Goal: Navigation & Orientation: Find specific page/section

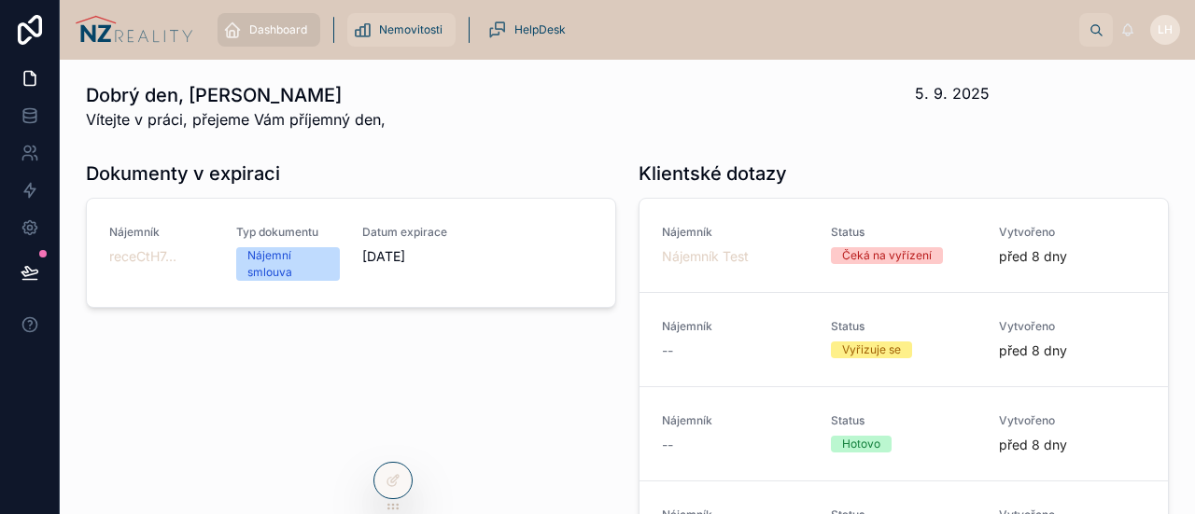
click at [399, 37] on div "Nemovitosti" at bounding box center [401, 30] width 97 height 30
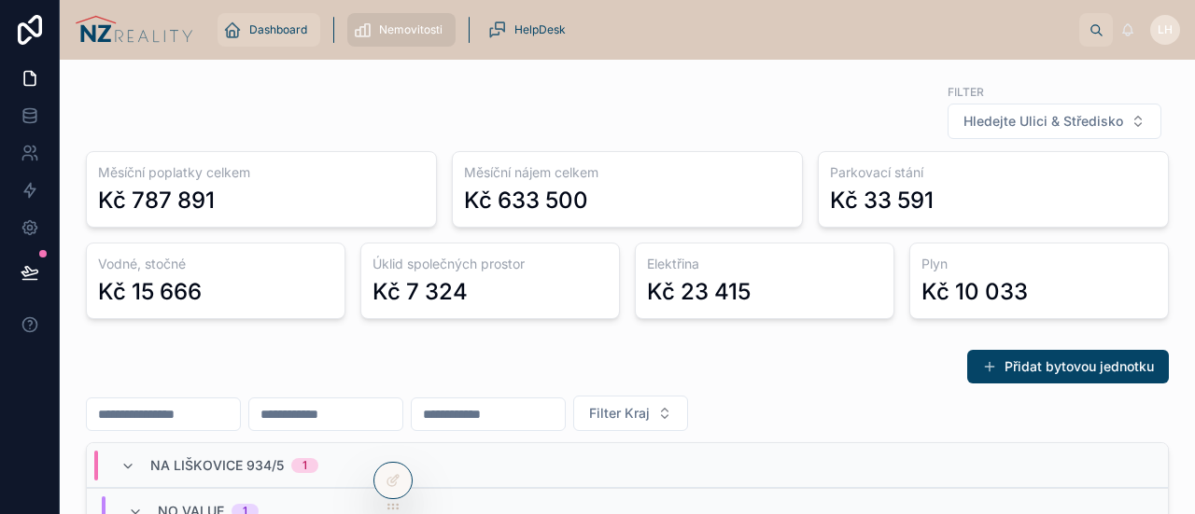
click at [282, 18] on div "Dashboard" at bounding box center [268, 30] width 91 height 30
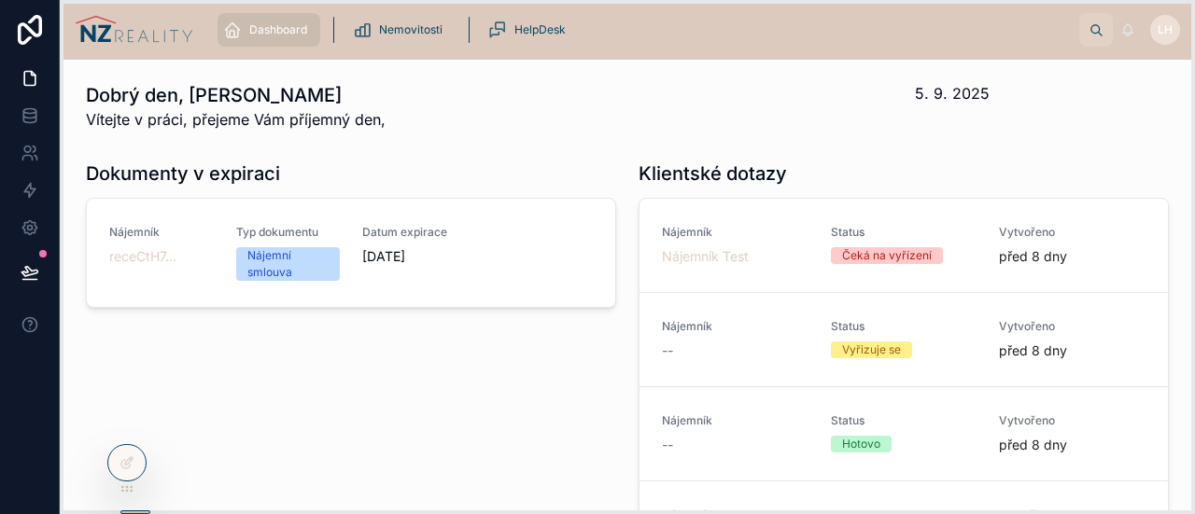
drag, startPoint x: 385, startPoint y: 510, endPoint x: 95, endPoint y: 495, distance: 290.6
click at [119, 495] on icon at bounding box center [126, 489] width 15 height 15
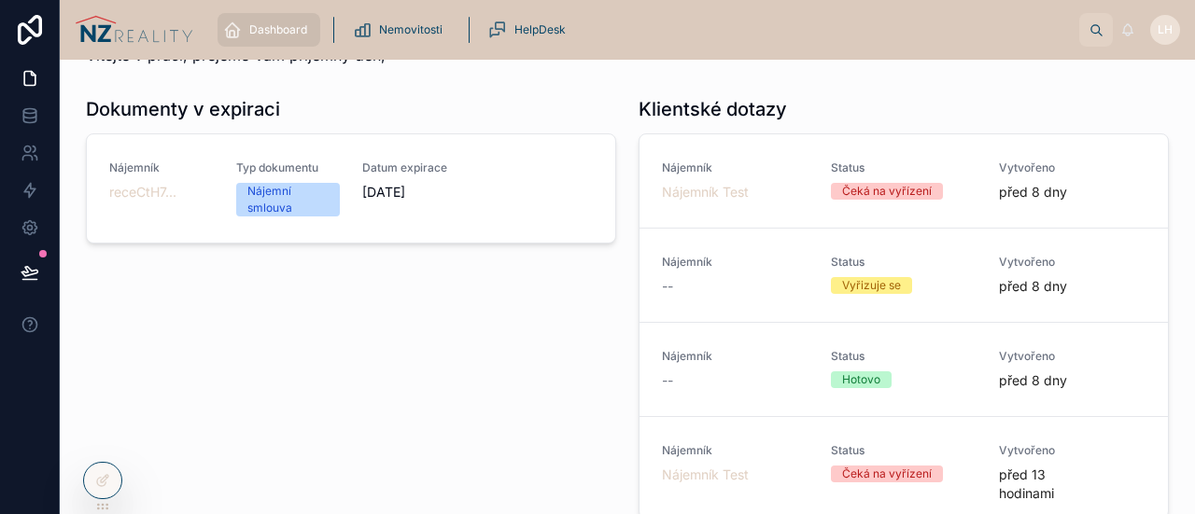
scroll to position [67, 0]
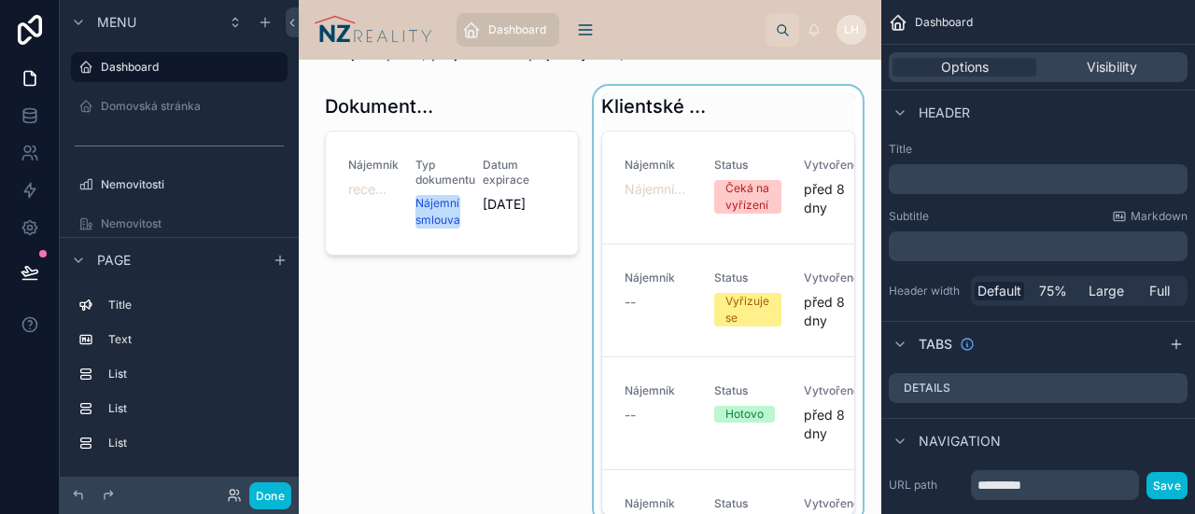
click at [728, 145] on div at bounding box center [728, 305] width 276 height 438
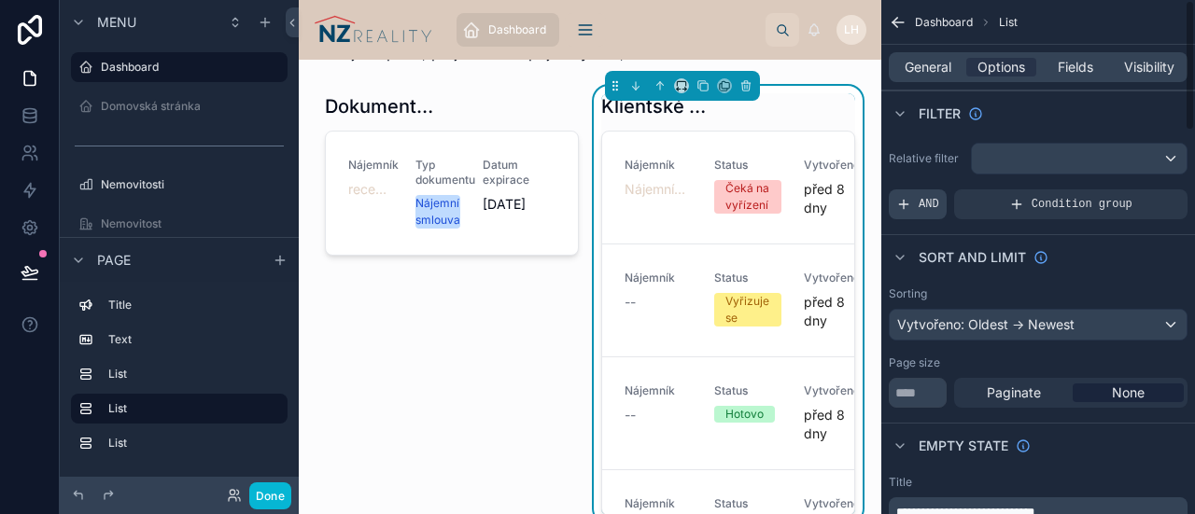
click at [919, 208] on span "AND" at bounding box center [928, 204] width 21 height 15
click at [1140, 193] on icon "scrollable content" at bounding box center [1140, 191] width 11 height 11
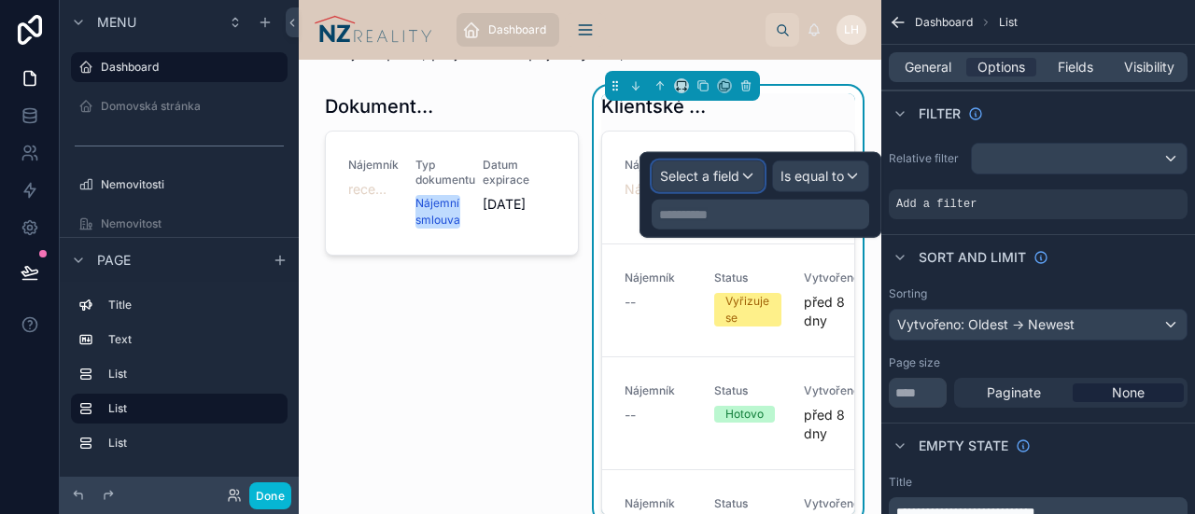
click at [743, 175] on div "Select a field" at bounding box center [707, 176] width 111 height 30
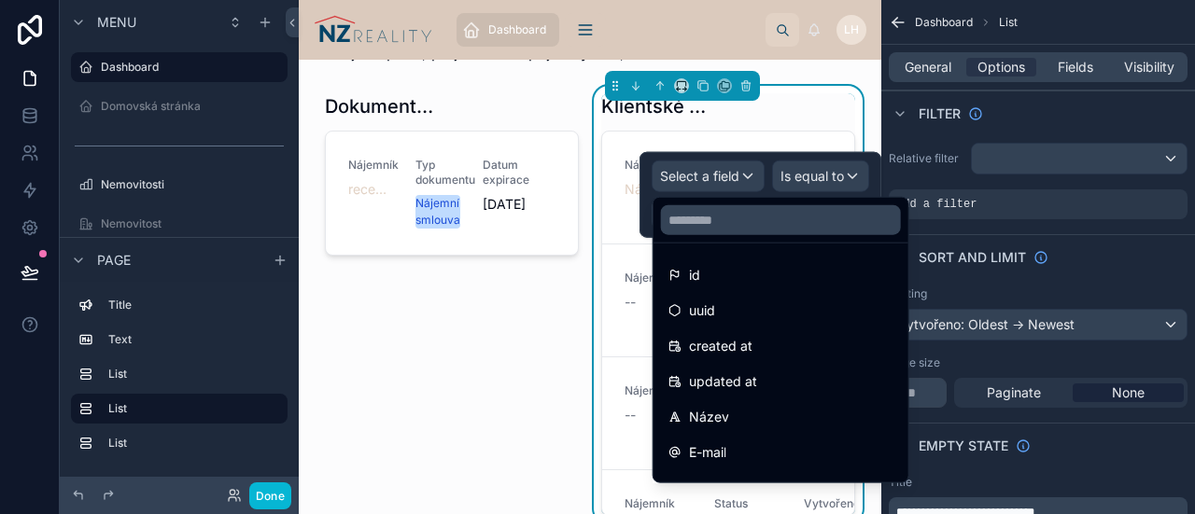
click at [730, 245] on ul "id uuid created at updated at Název E-mail Dotaz Status Attachments Vytvořeno P…" at bounding box center [780, 363] width 255 height 239
click at [718, 220] on input "text" at bounding box center [781, 220] width 240 height 30
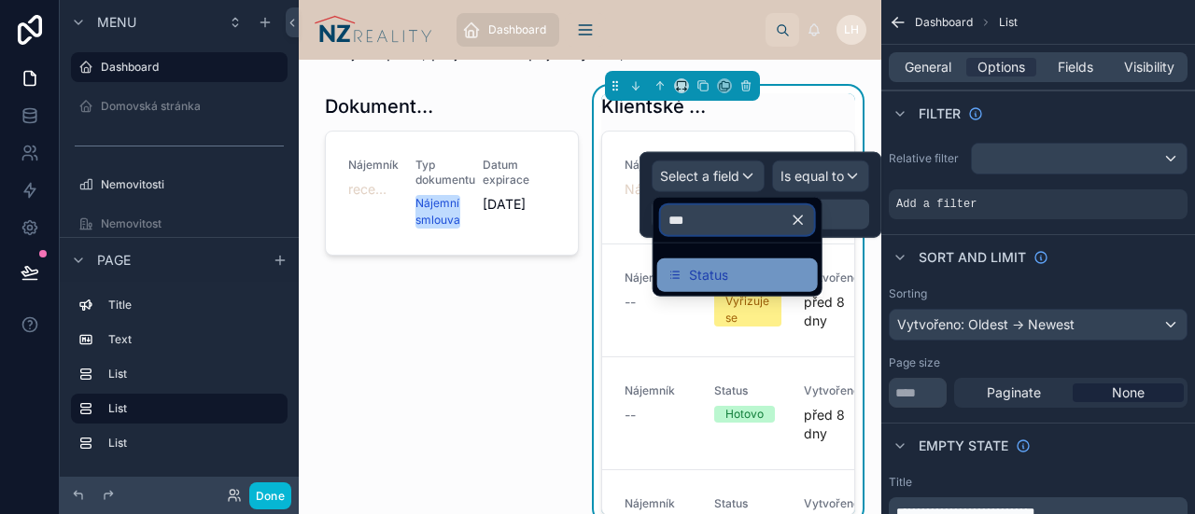
type input "***"
click at [702, 274] on span "Status" at bounding box center [708, 275] width 39 height 22
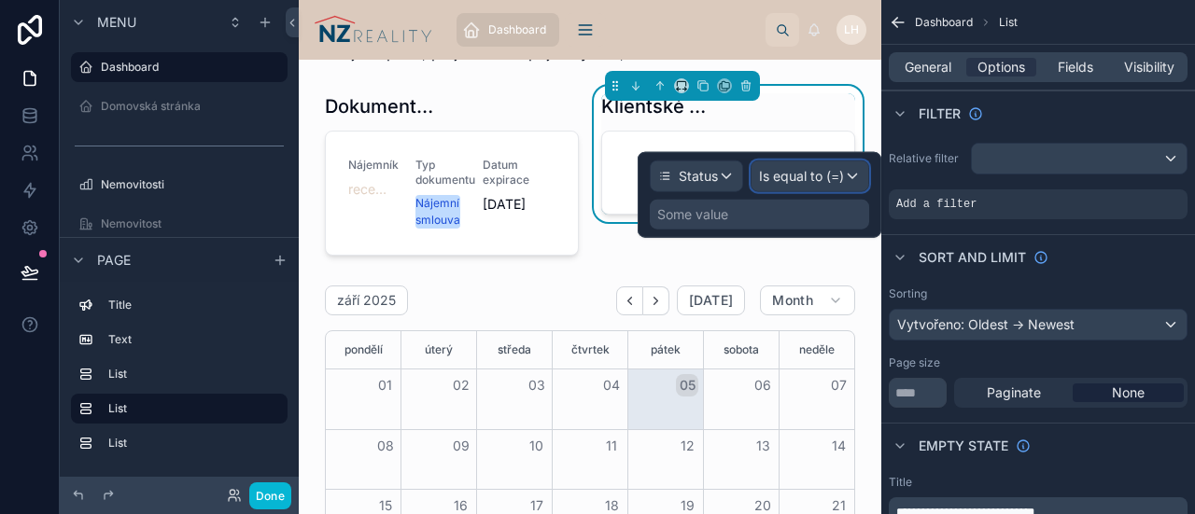
click at [816, 175] on span "Is equal to (=)" at bounding box center [801, 176] width 85 height 19
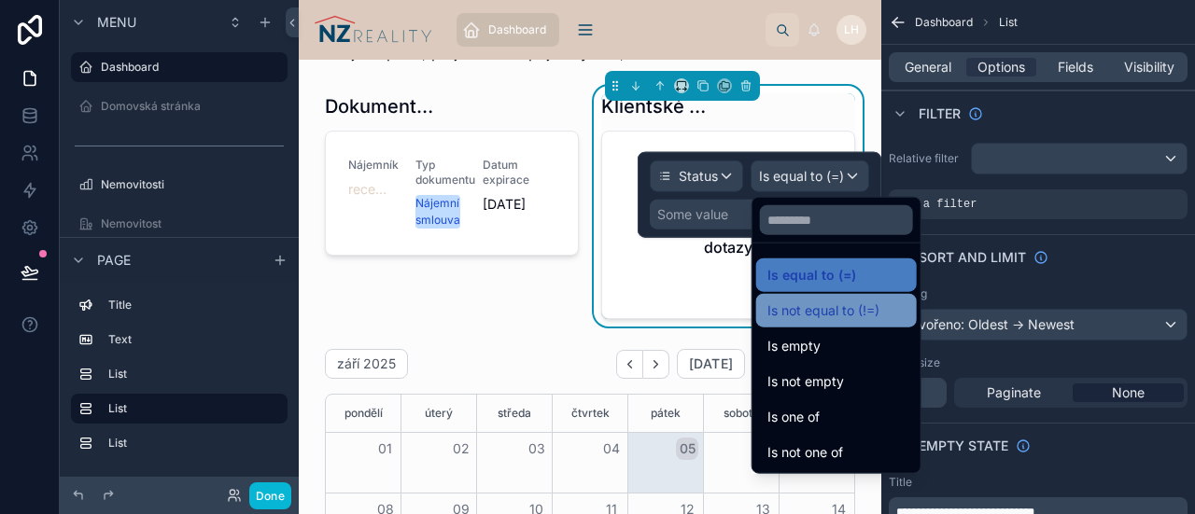
click at [837, 315] on span "Is not equal to (!=)" at bounding box center [823, 311] width 112 height 22
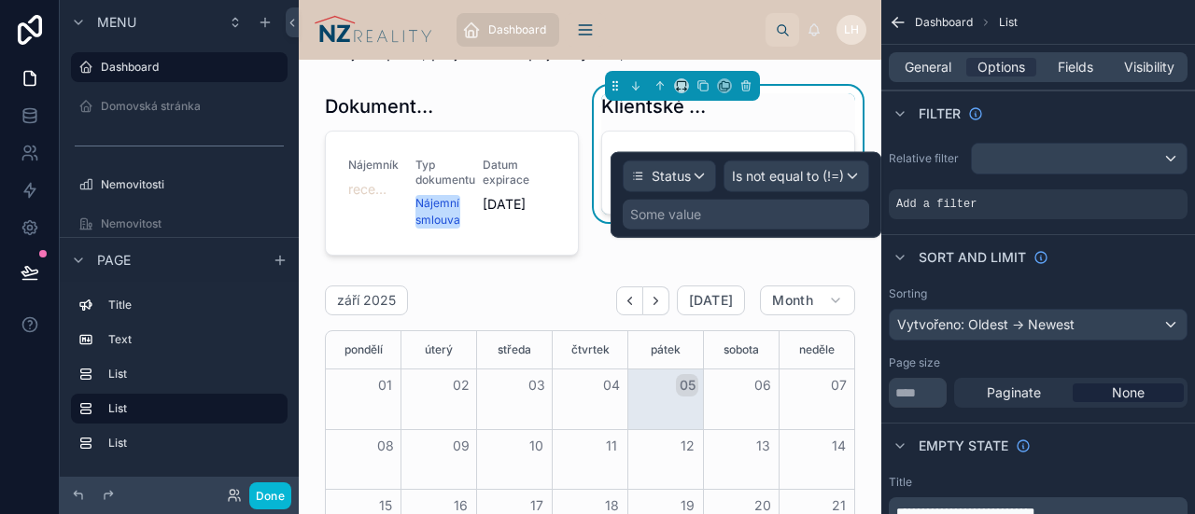
click at [688, 210] on div "Some value" at bounding box center [665, 214] width 71 height 19
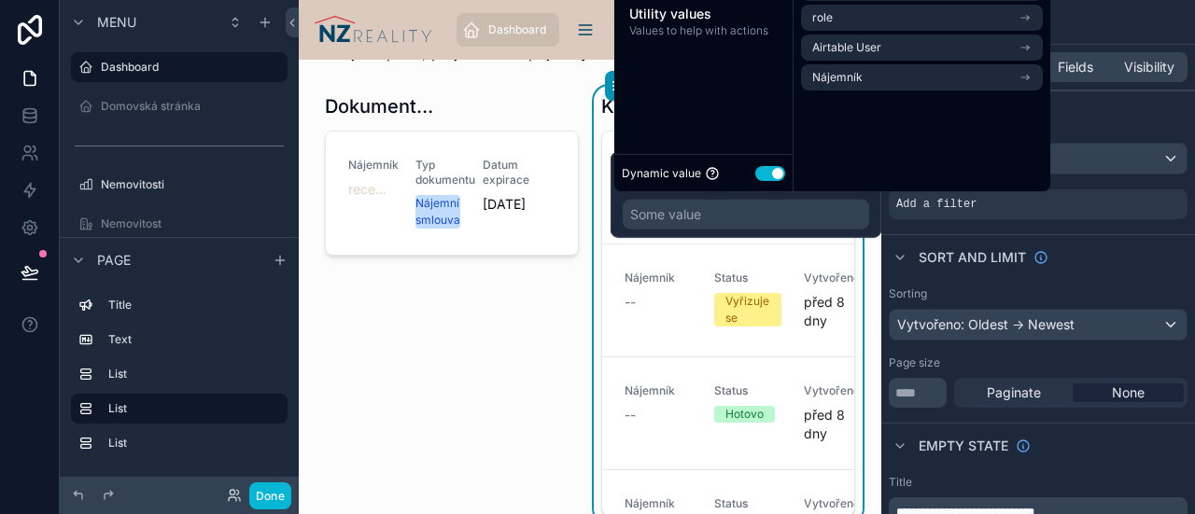
click at [770, 175] on button "Use setting" at bounding box center [770, 173] width 30 height 15
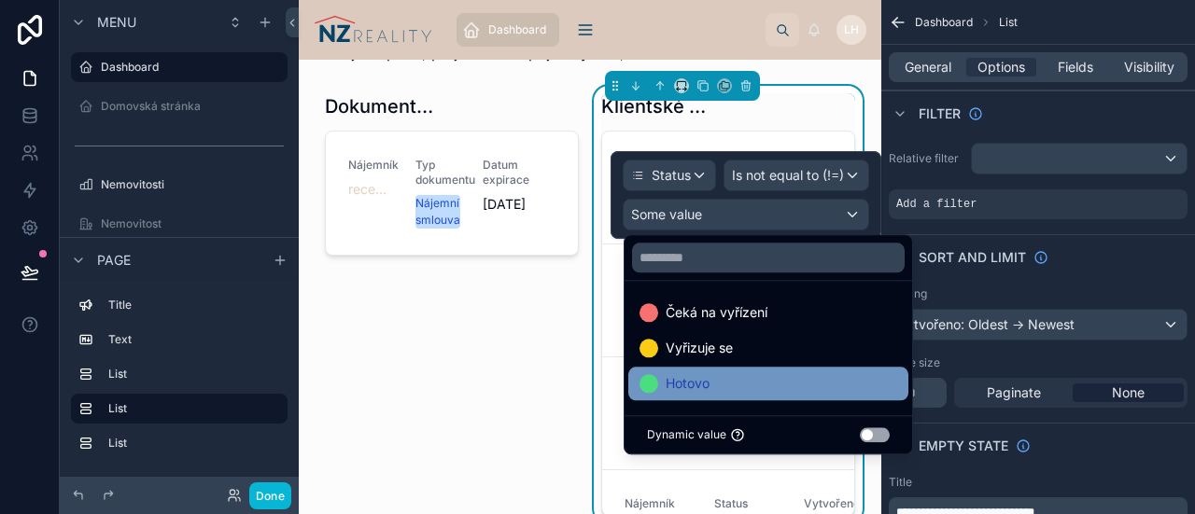
click at [753, 383] on div "Hotovo" at bounding box center [768, 383] width 258 height 22
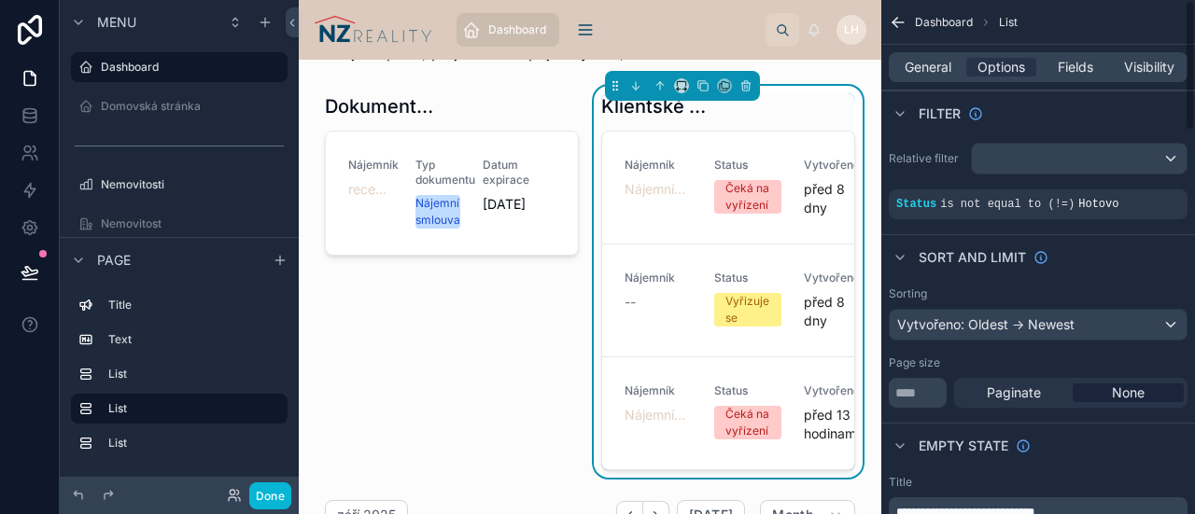
click at [1080, 249] on div "Sort And Limit" at bounding box center [1038, 256] width 314 height 45
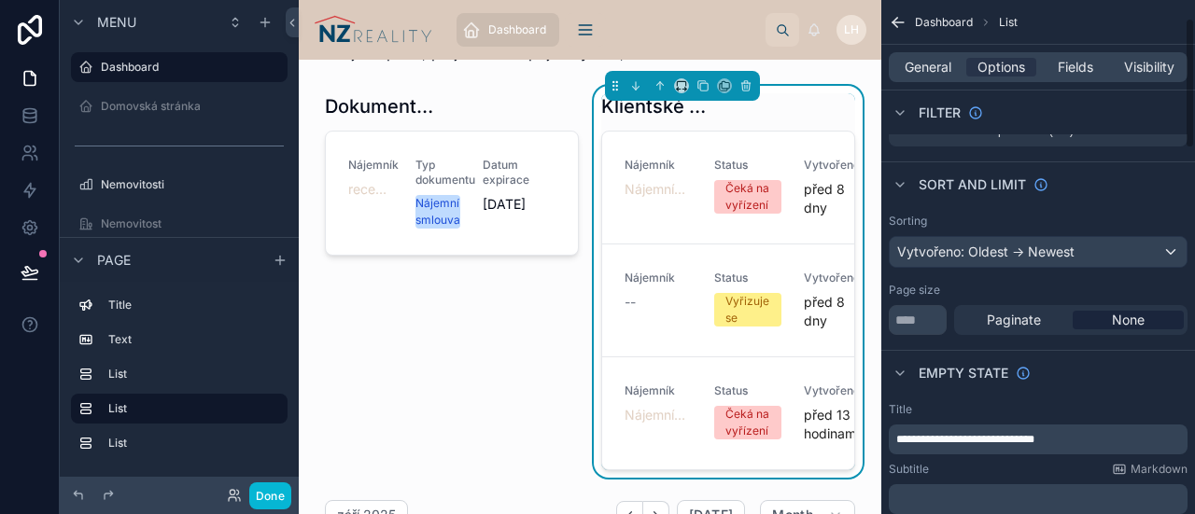
scroll to position [72, 0]
click at [1035, 253] on div "Vytvořeno: Oldest -> Newest" at bounding box center [1037, 253] width 297 height 30
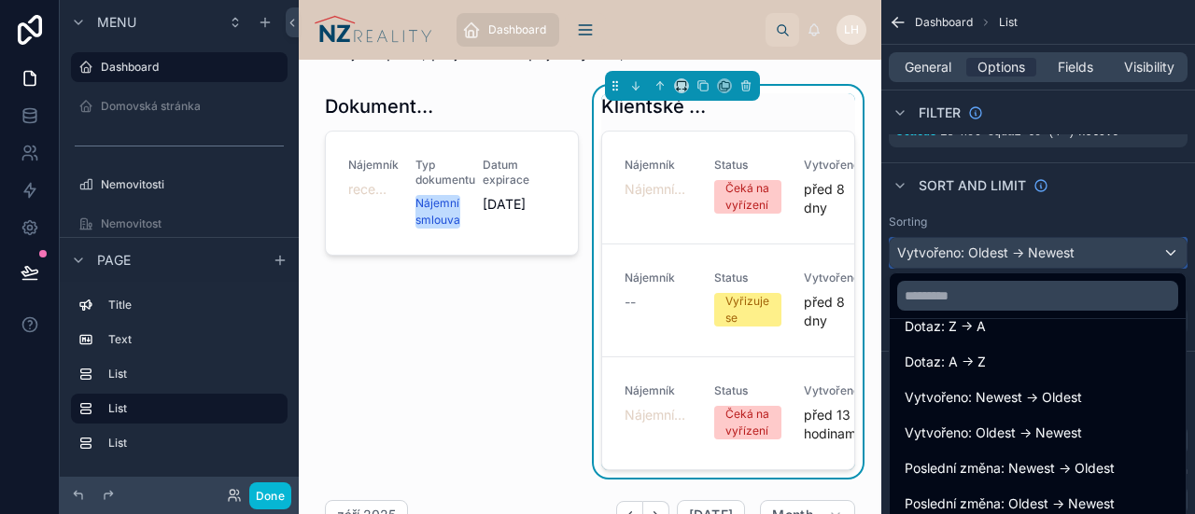
scroll to position [414, 0]
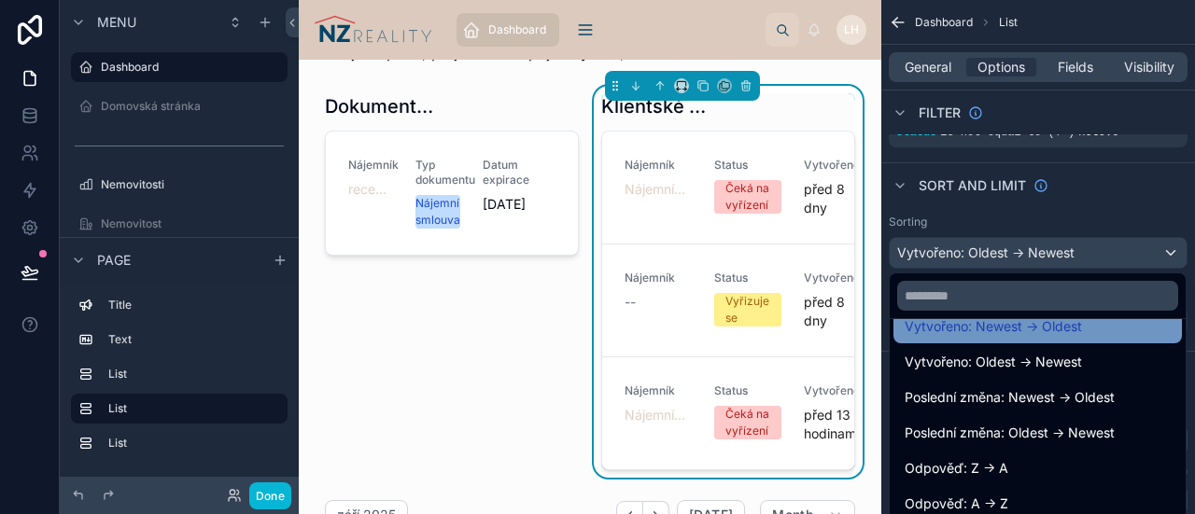
click at [985, 329] on span "Vytvořeno: Newest -> Oldest" at bounding box center [992, 326] width 177 height 22
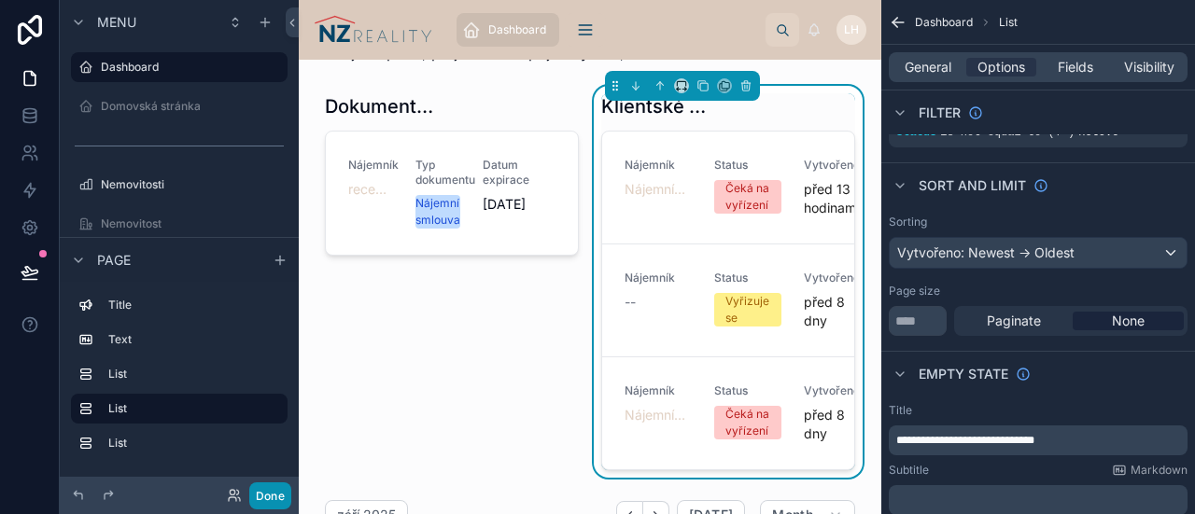
click at [272, 497] on button "Done" at bounding box center [270, 496] width 42 height 27
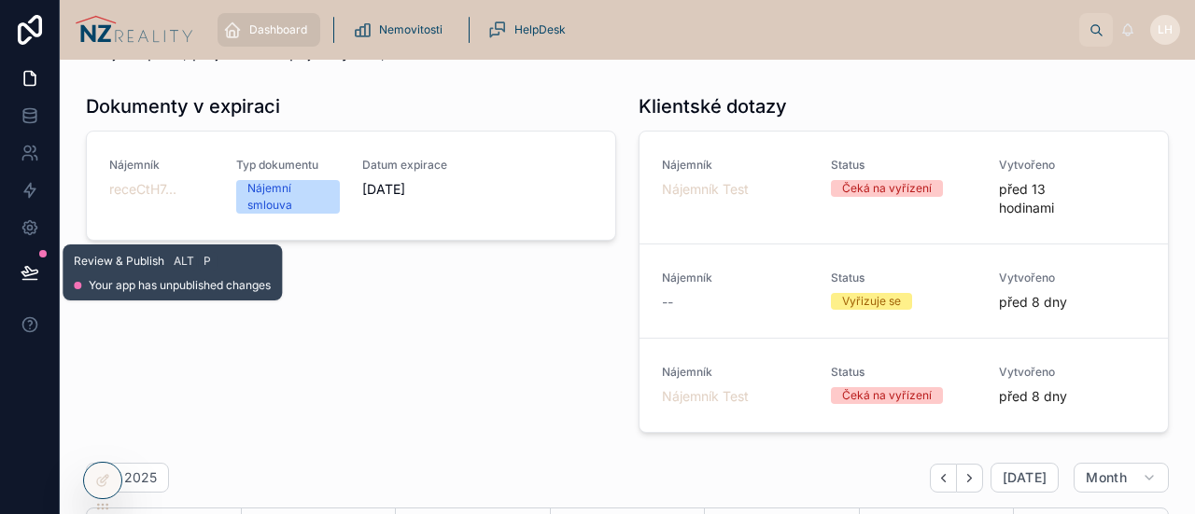
click at [21, 268] on icon at bounding box center [30, 272] width 19 height 19
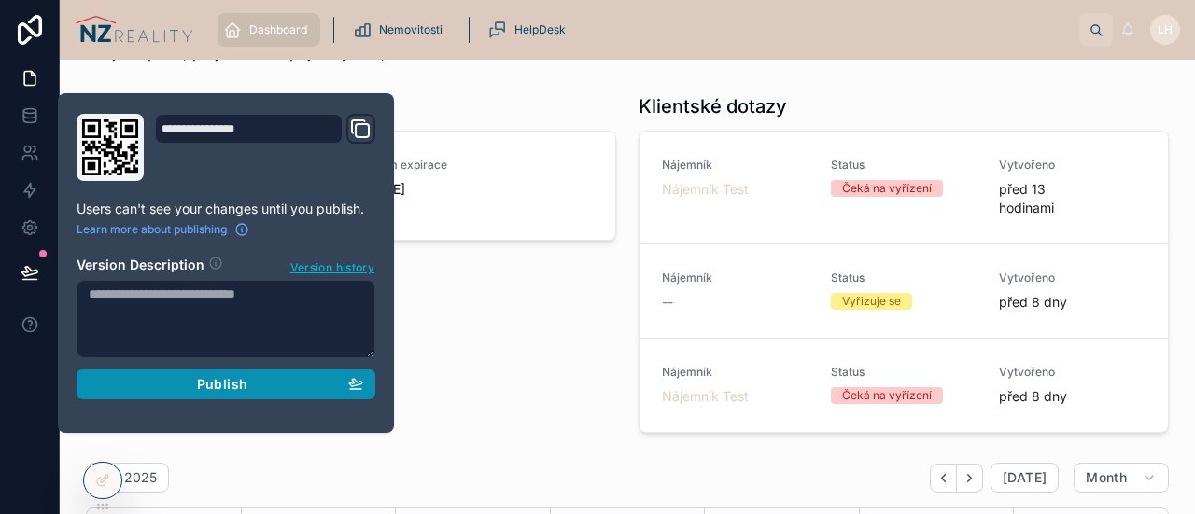
click at [213, 389] on span "Publish" at bounding box center [222, 384] width 50 height 17
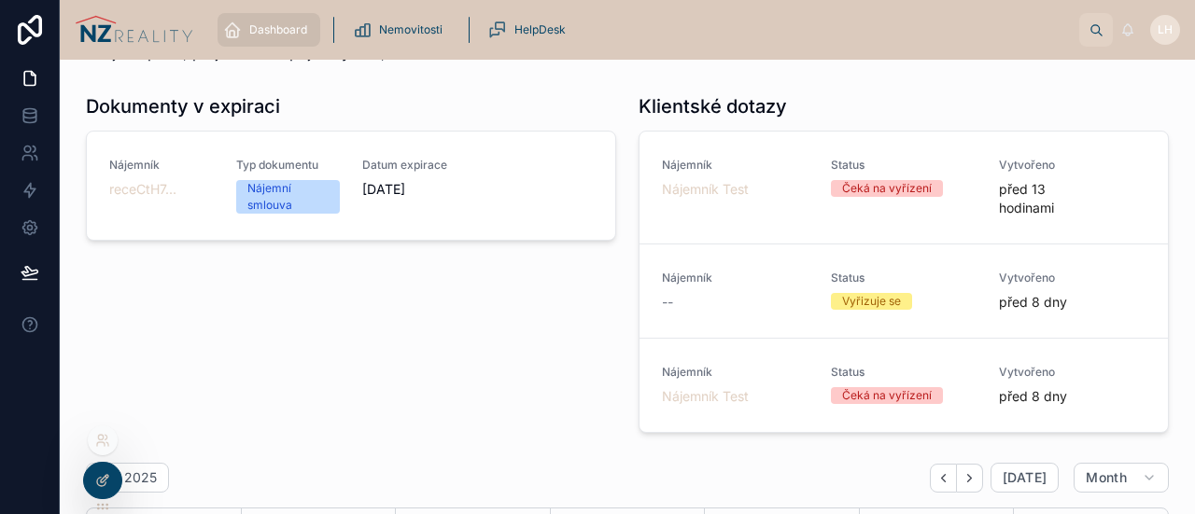
drag, startPoint x: 489, startPoint y: 360, endPoint x: 114, endPoint y: 485, distance: 395.5
click at [114, 485] on div "Dashboard Nemovitosti HelpDesk LH Lukáš Heřik Dobrý den, Lukáš Vítejte v práci,…" at bounding box center [627, 257] width 1135 height 514
click at [105, 437] on icon at bounding box center [102, 440] width 15 height 15
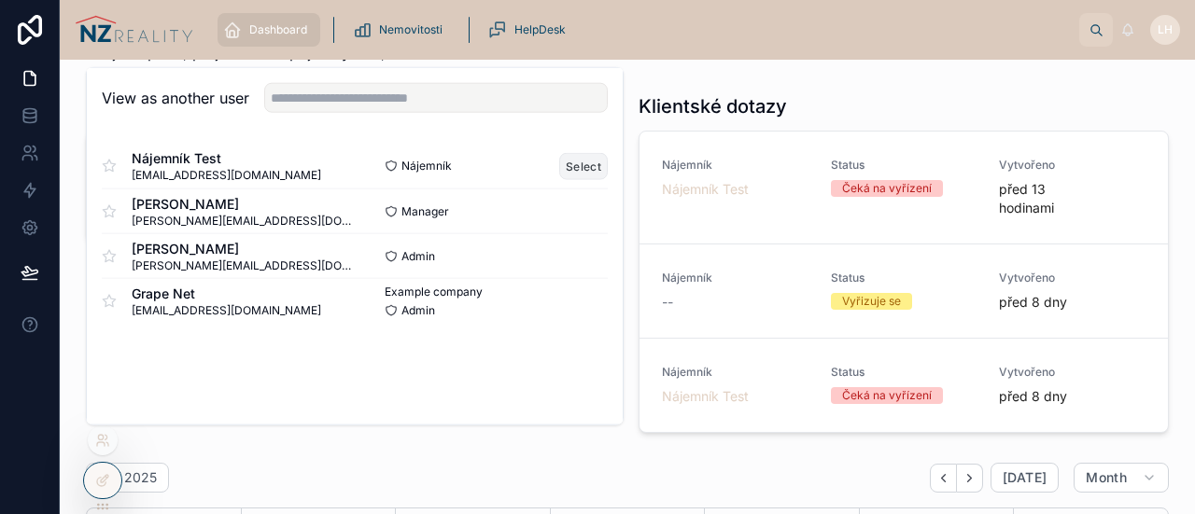
click at [578, 163] on button "Select" at bounding box center [583, 165] width 49 height 27
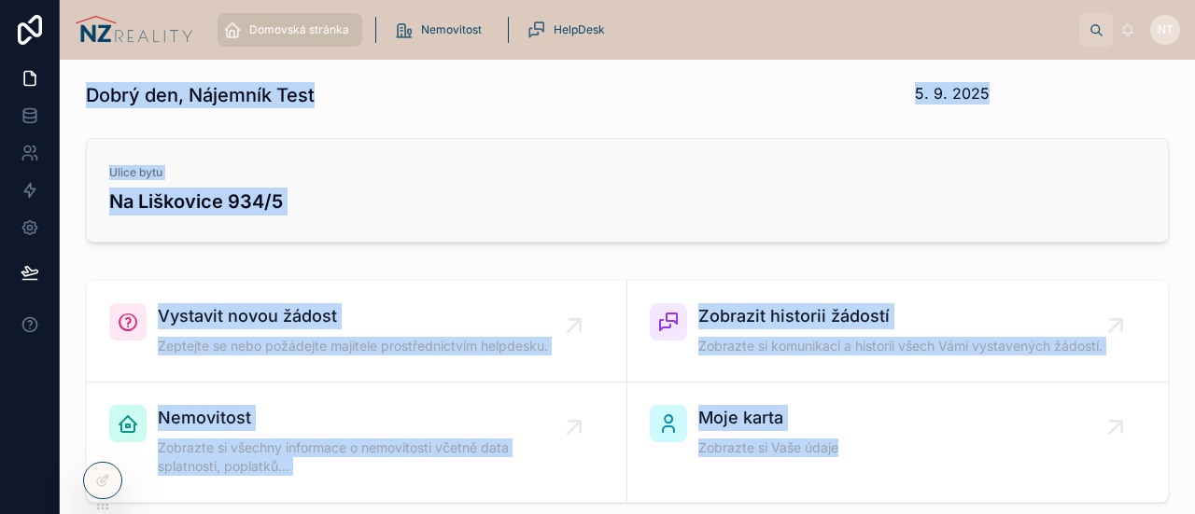
click at [511, 237] on link "Ulice bytu Na Liškovice 934/5" at bounding box center [627, 190] width 1081 height 103
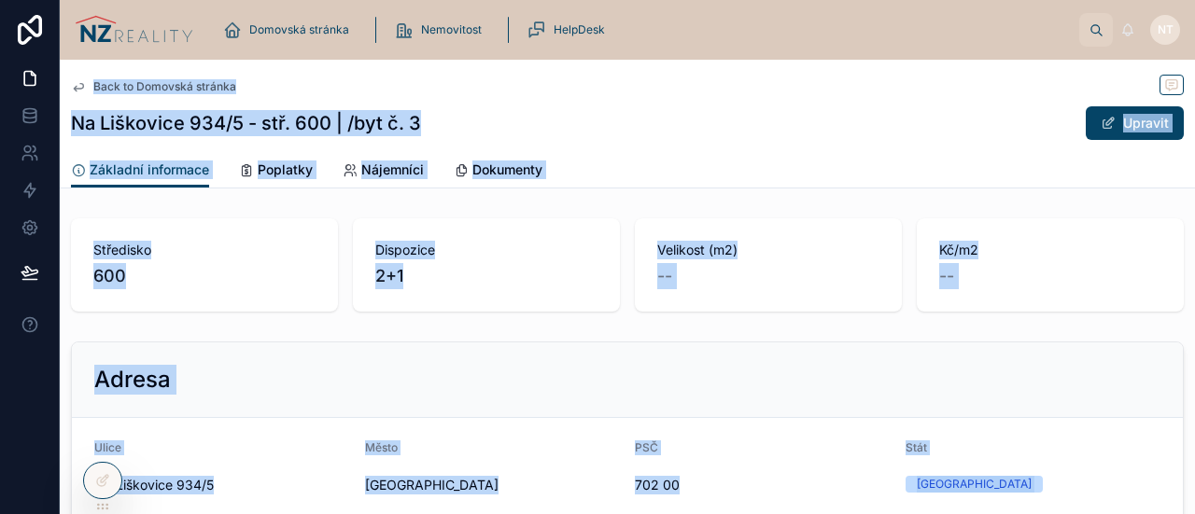
click at [313, 94] on div "Back to Domovská stránka" at bounding box center [627, 86] width 1112 height 23
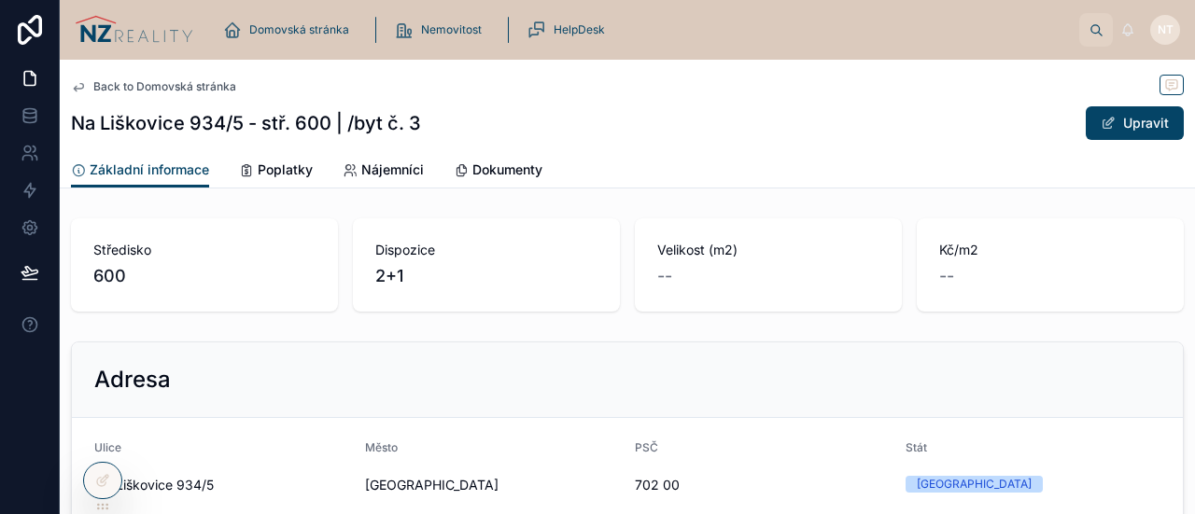
click at [313, 94] on div "Back to Domovská stránka" at bounding box center [627, 86] width 1112 height 23
click at [171, 95] on div "Back to Domovská stránka" at bounding box center [627, 86] width 1112 height 23
click at [189, 89] on span "Back to Domovská stránka" at bounding box center [164, 86] width 143 height 15
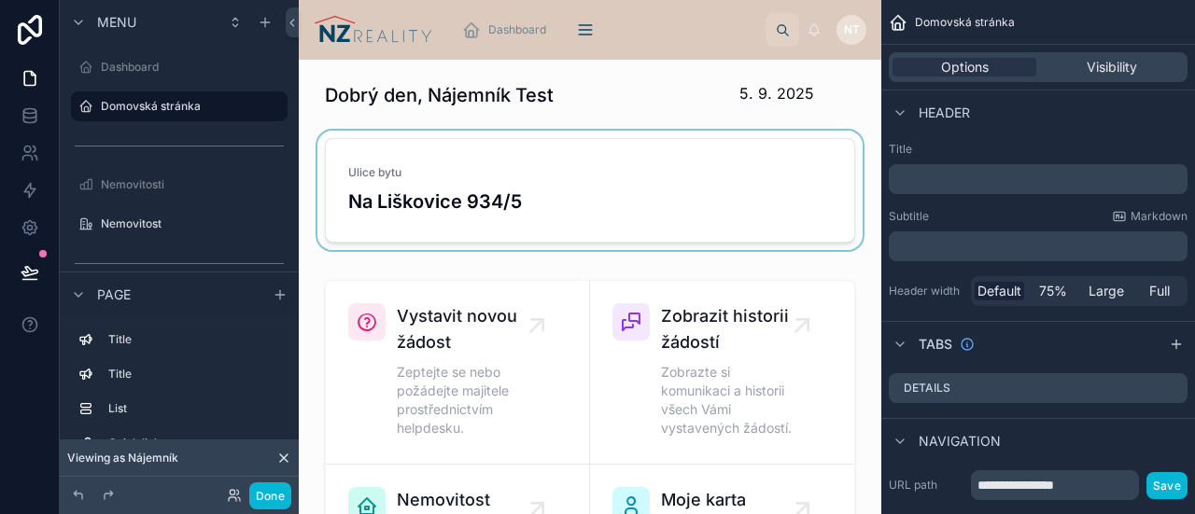
click at [458, 149] on div at bounding box center [590, 194] width 553 height 127
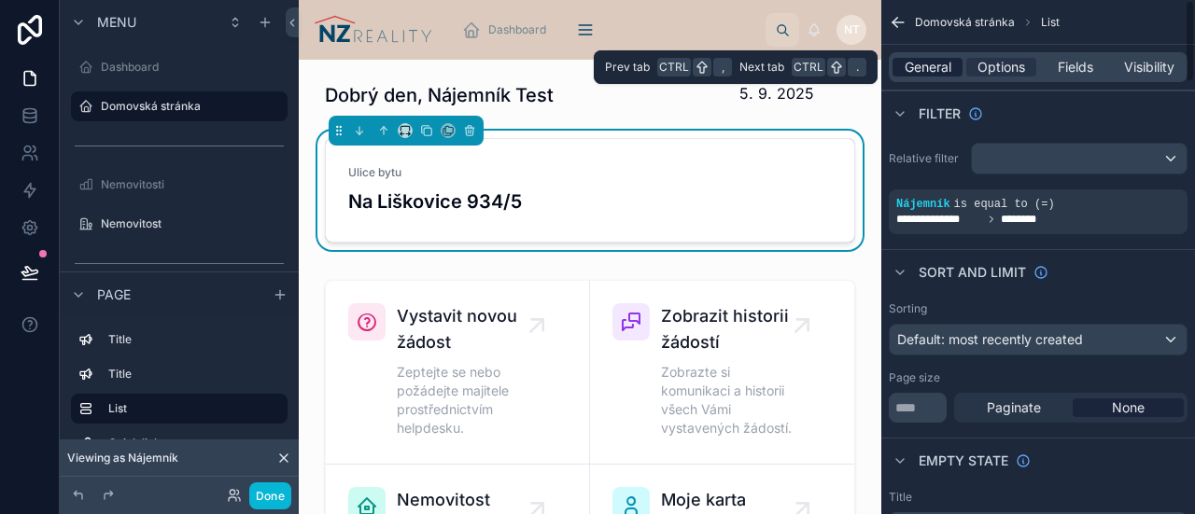
click at [930, 70] on span "General" at bounding box center [927, 67] width 47 height 19
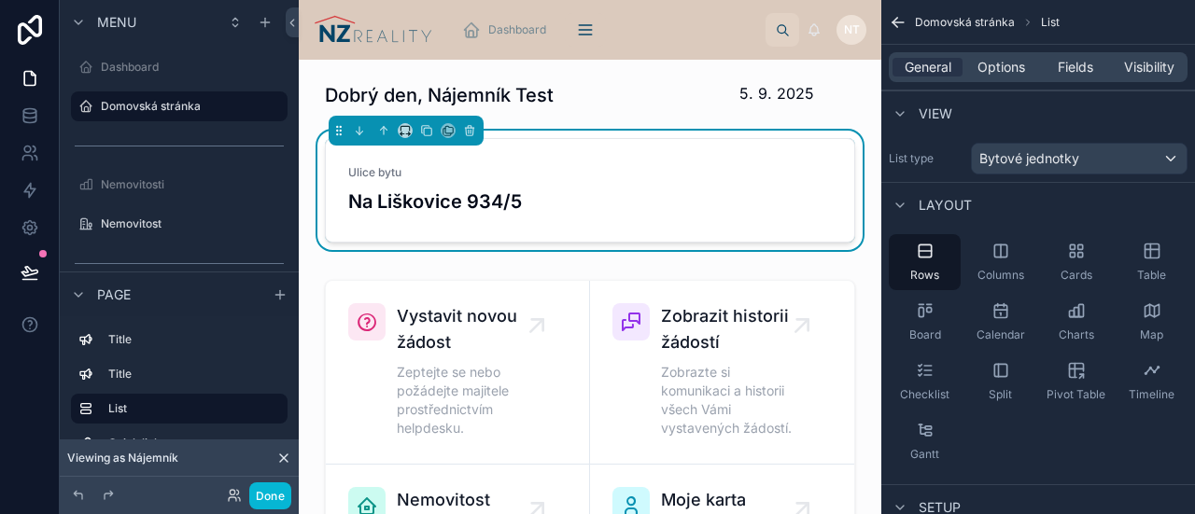
scroll to position [509, 0]
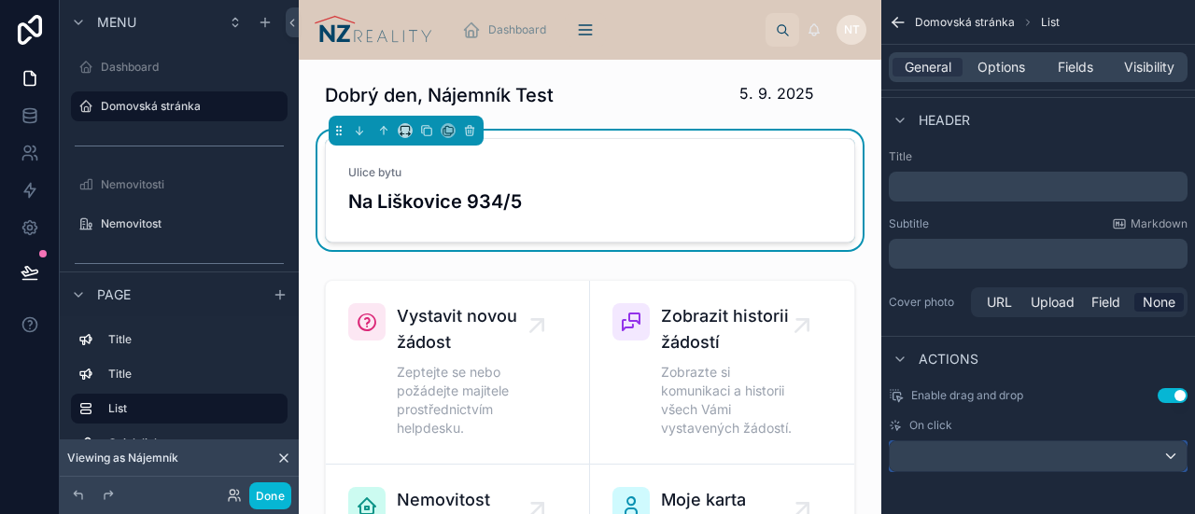
click at [1002, 446] on div "scrollable content" at bounding box center [1037, 456] width 297 height 30
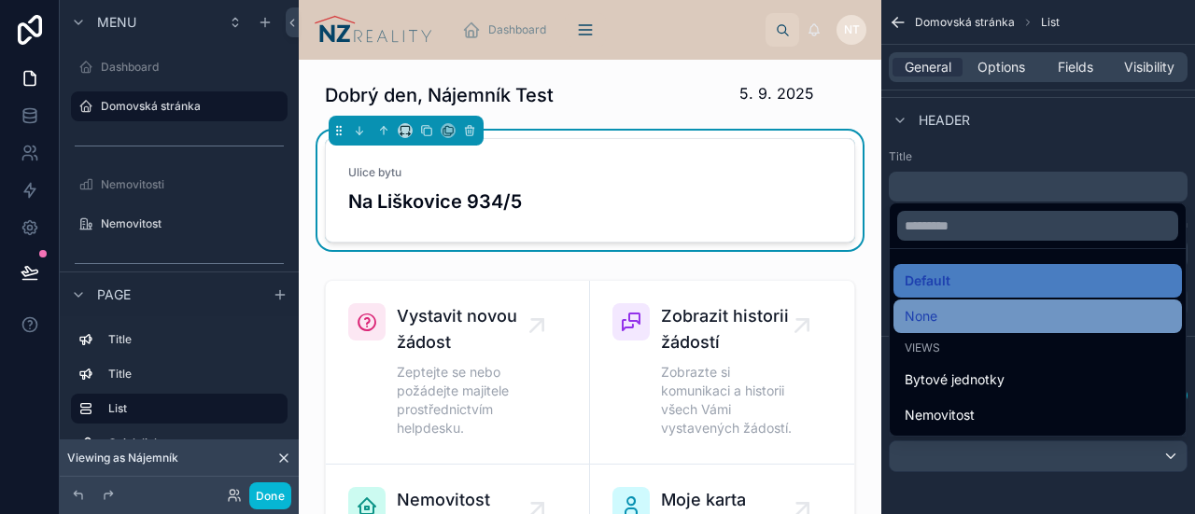
click at [986, 313] on div "None" at bounding box center [1037, 316] width 266 height 22
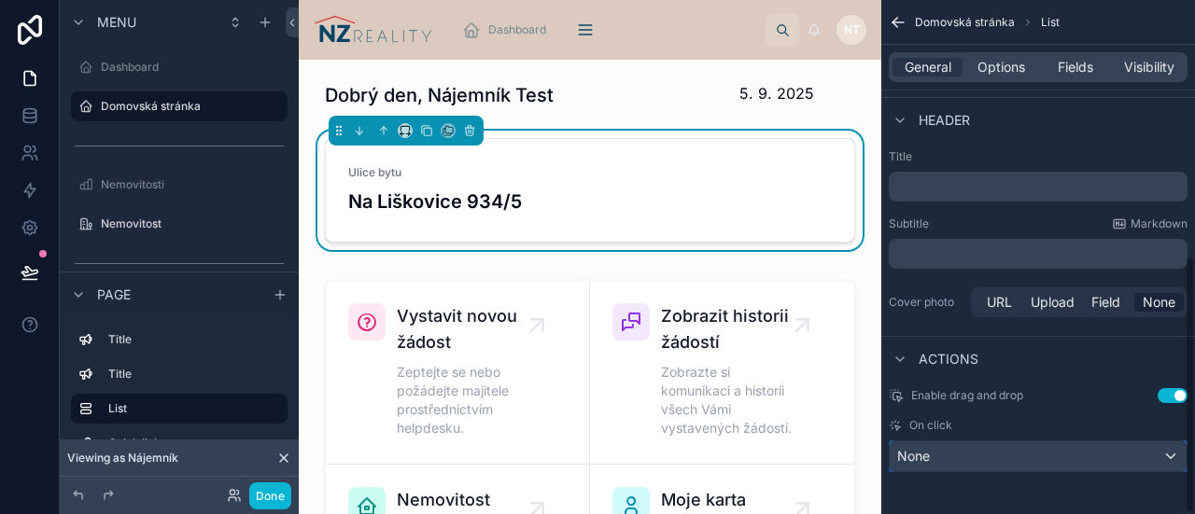
click at [971, 455] on div "None" at bounding box center [1037, 456] width 297 height 30
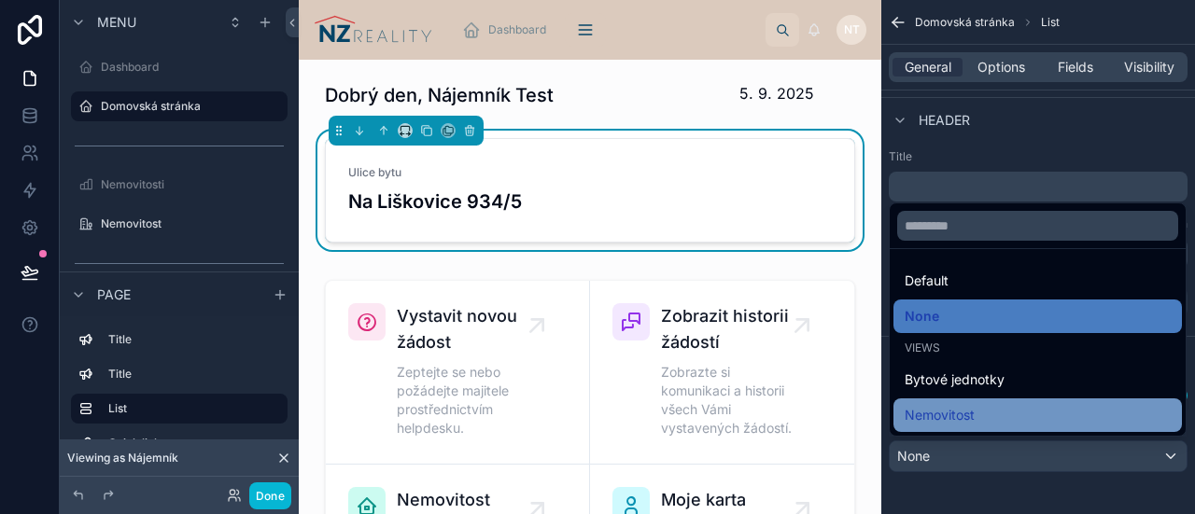
click at [955, 413] on span "Nemovitost" at bounding box center [939, 415] width 70 height 22
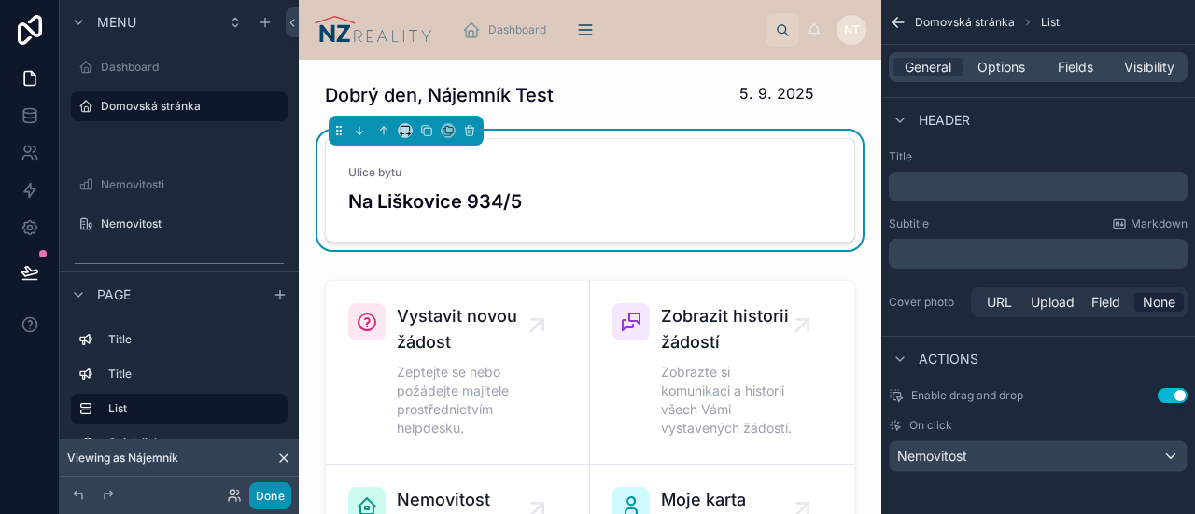
click at [274, 500] on button "Done" at bounding box center [270, 496] width 42 height 27
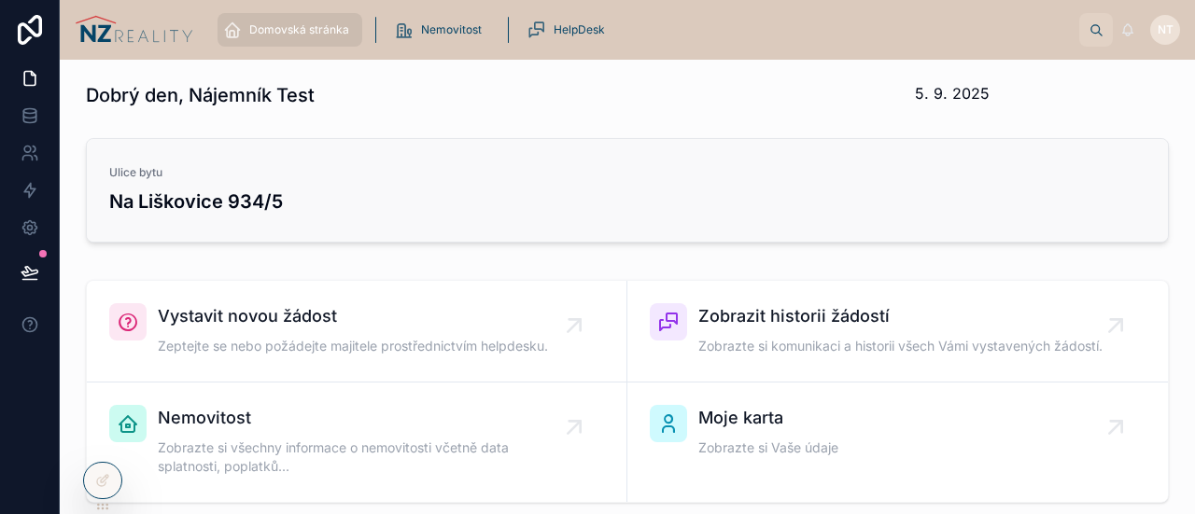
click at [414, 204] on h3 "Na Liškovice 934/5" at bounding box center [627, 202] width 1036 height 28
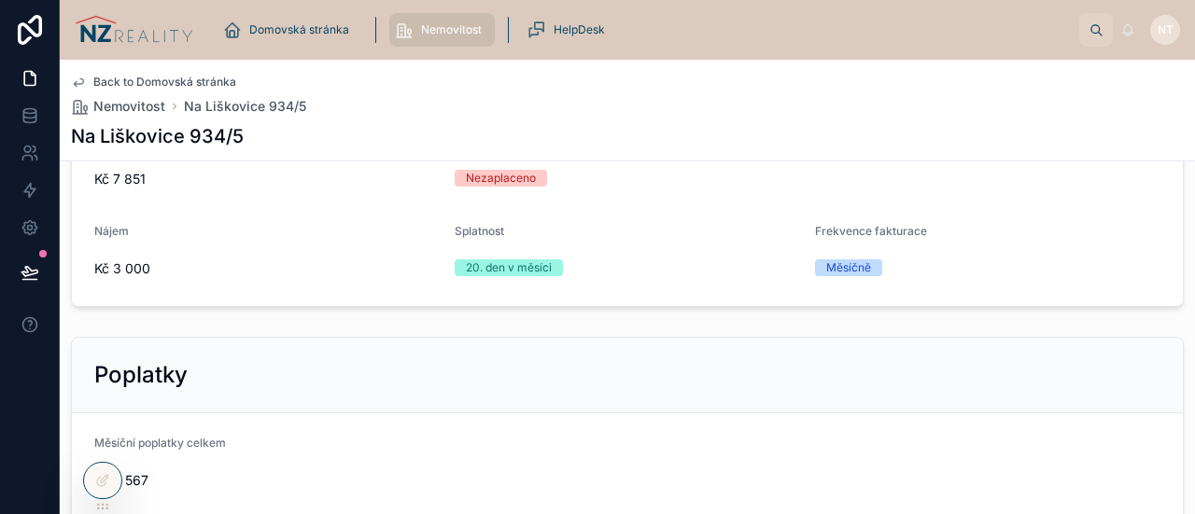
scroll to position [481, 0]
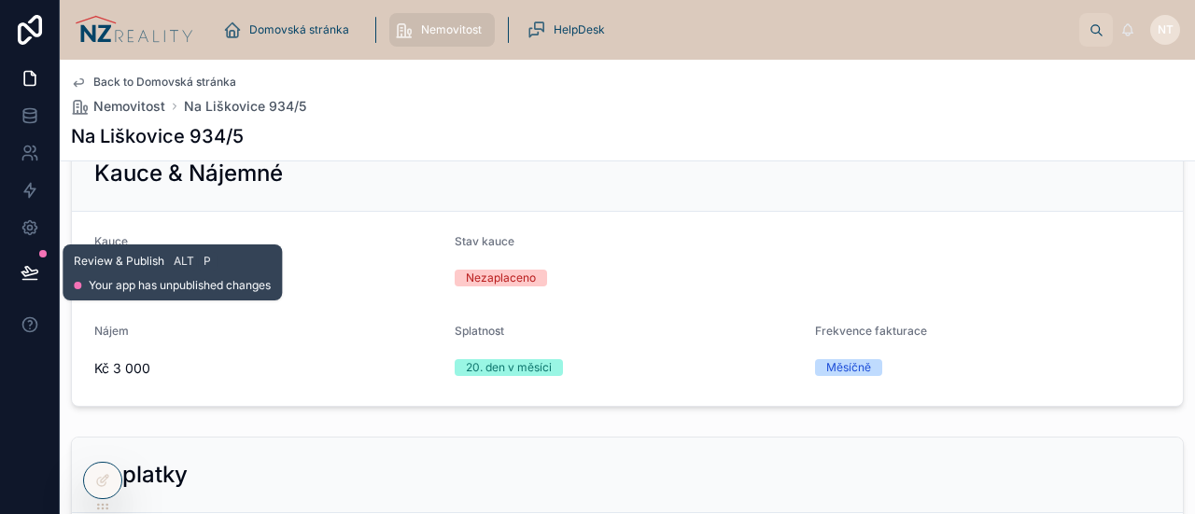
click at [41, 288] on button at bounding box center [29, 272] width 41 height 52
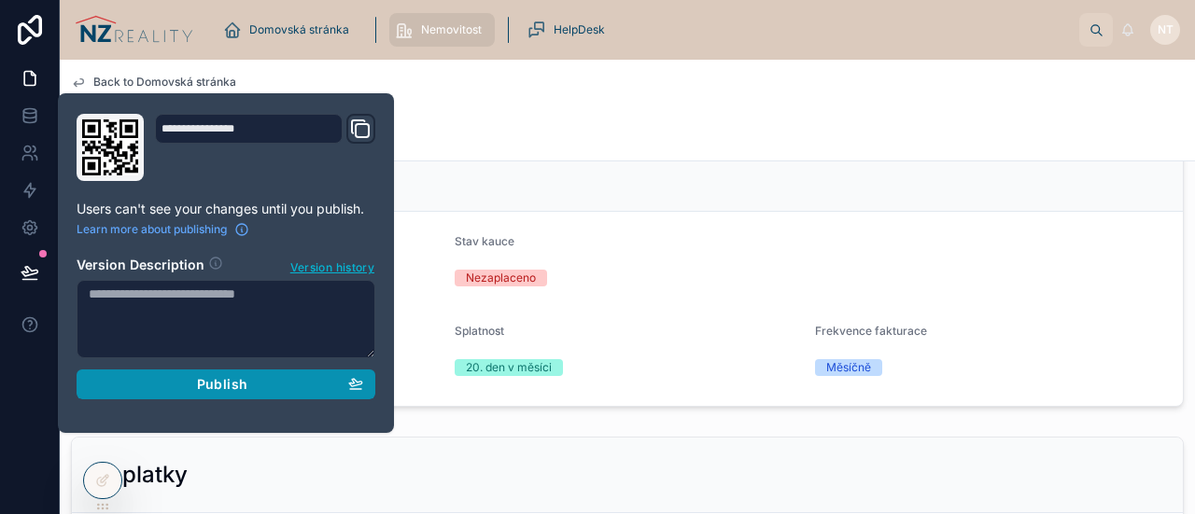
click at [272, 370] on button "Publish" at bounding box center [226, 385] width 299 height 30
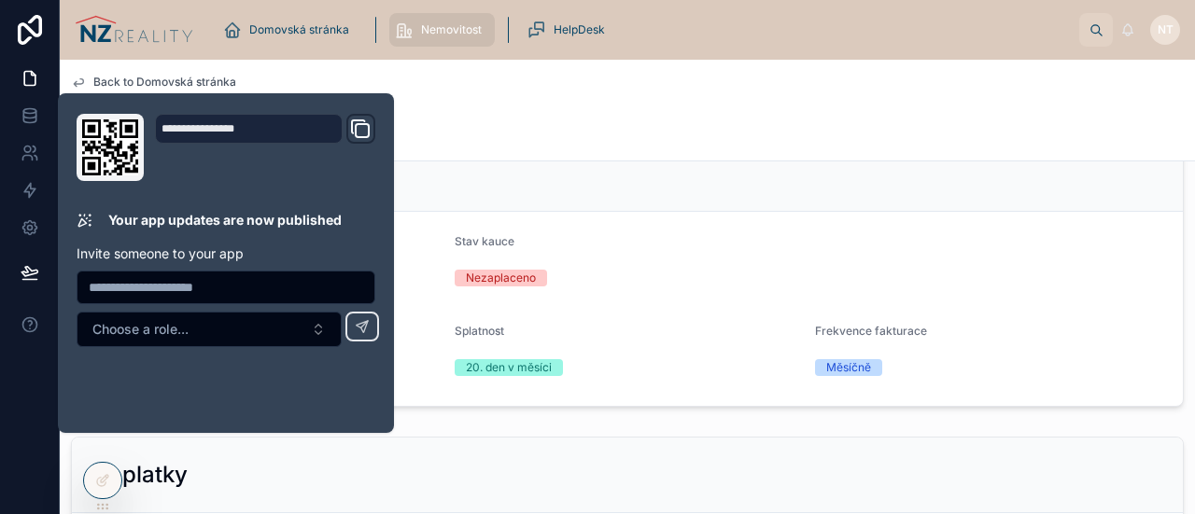
click at [656, 244] on div "Stav kauce" at bounding box center [717, 245] width 525 height 22
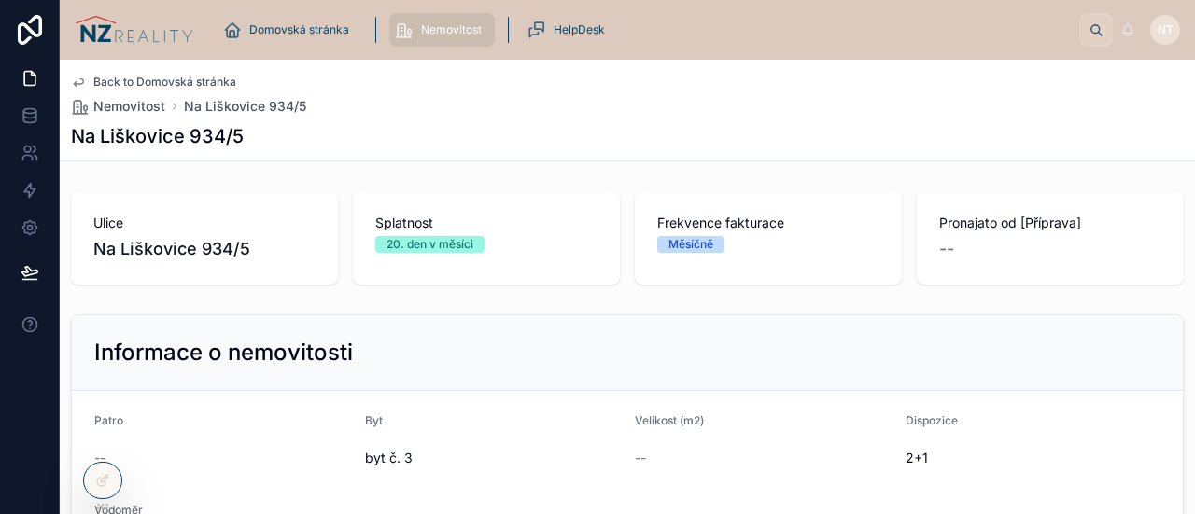
click at [184, 77] on span "Back to Domovská stránka" at bounding box center [164, 82] width 143 height 15
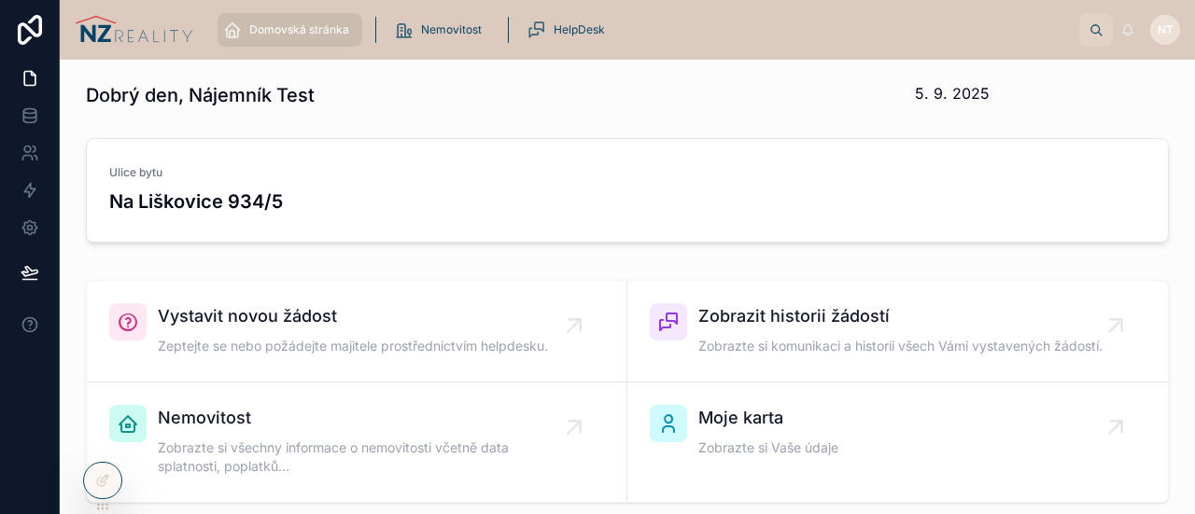
click at [474, 273] on div "Vystavit novou žádost Zeptejte se nebo požádejte majitele prostřednictvím helpd…" at bounding box center [627, 392] width 1105 height 238
click at [476, 206] on h3 "Na Liškovice 934/5" at bounding box center [627, 202] width 1036 height 28
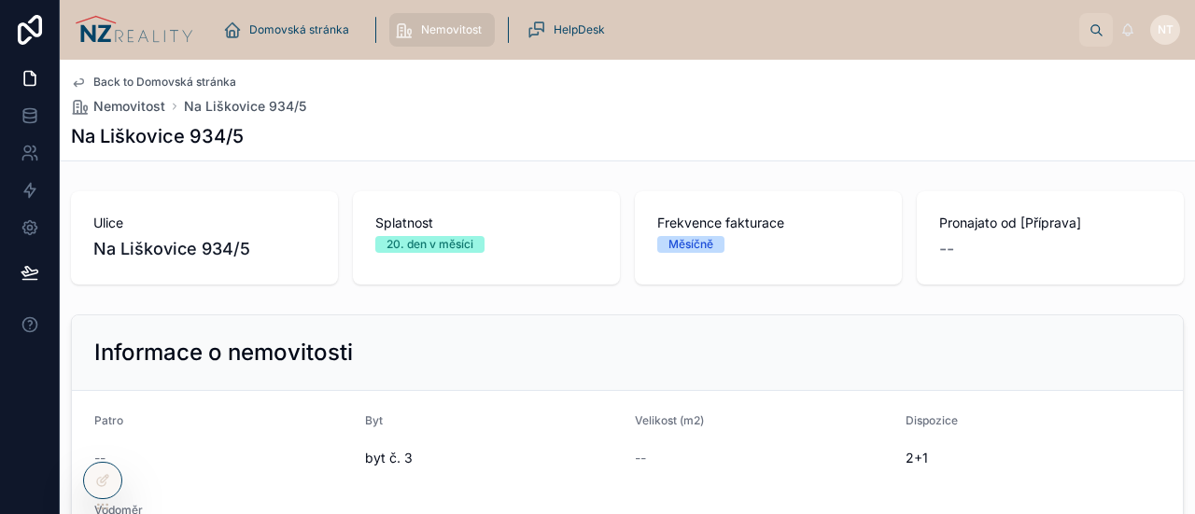
click at [184, 84] on span "Back to Domovská stránka" at bounding box center [164, 82] width 143 height 15
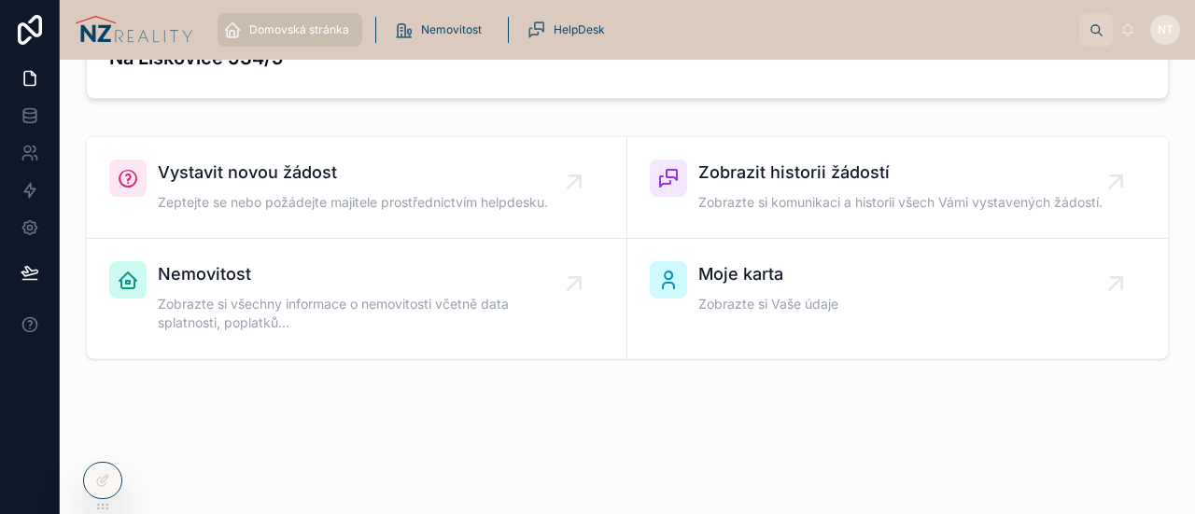
scroll to position [144, 0]
click at [533, 163] on span "Vystavit novou žádost" at bounding box center [353, 173] width 390 height 26
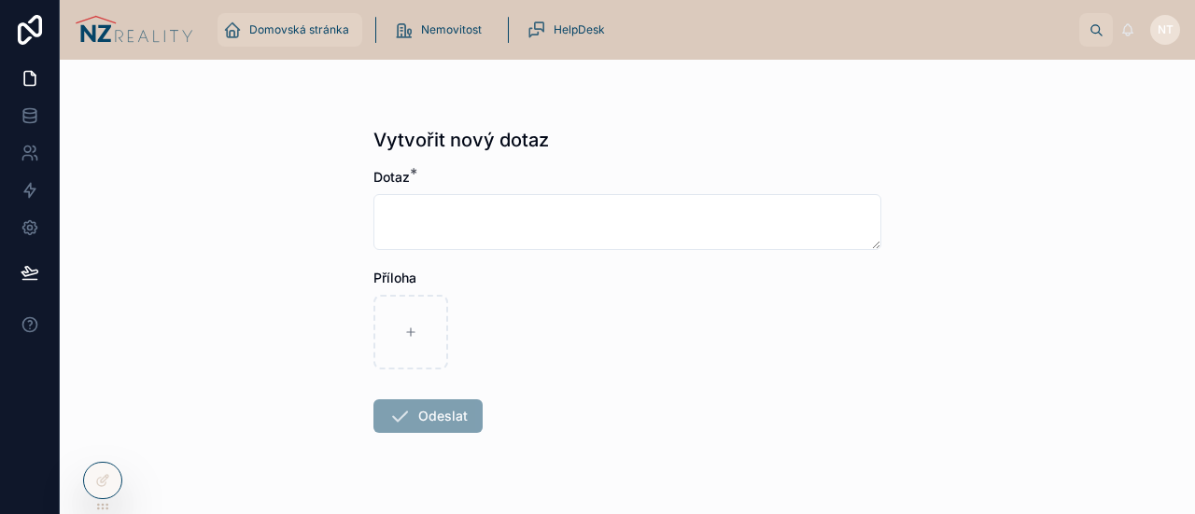
click at [345, 28] on span "Domovská stránka" at bounding box center [299, 29] width 100 height 15
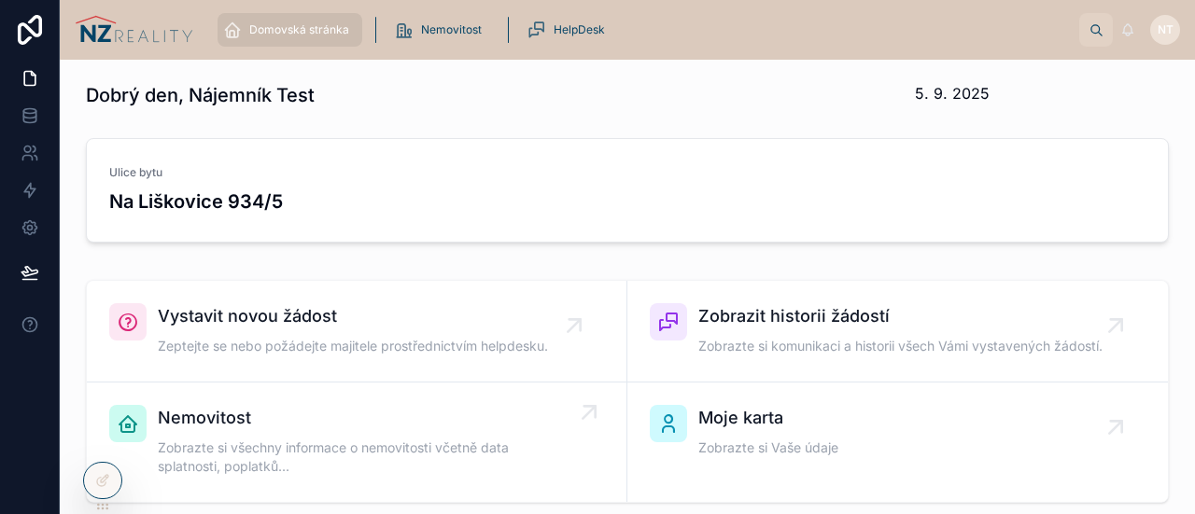
click at [411, 383] on link "Nemovitost Zobrazte si všechny informace o nemovitosti včetně data splatnosti, …" at bounding box center [357, 442] width 540 height 119
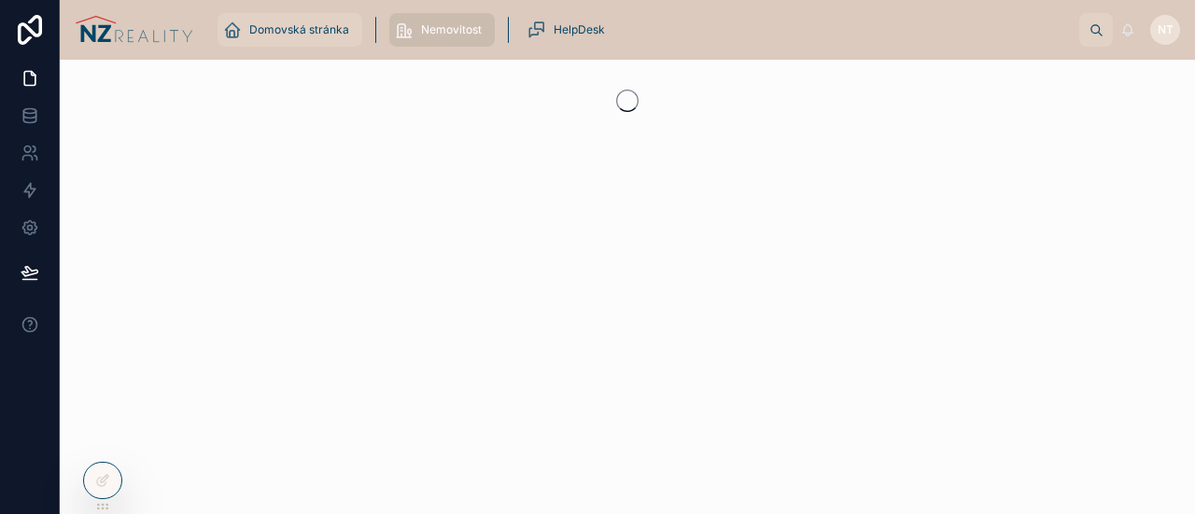
click at [329, 36] on span "Domovská stránka" at bounding box center [299, 29] width 100 height 15
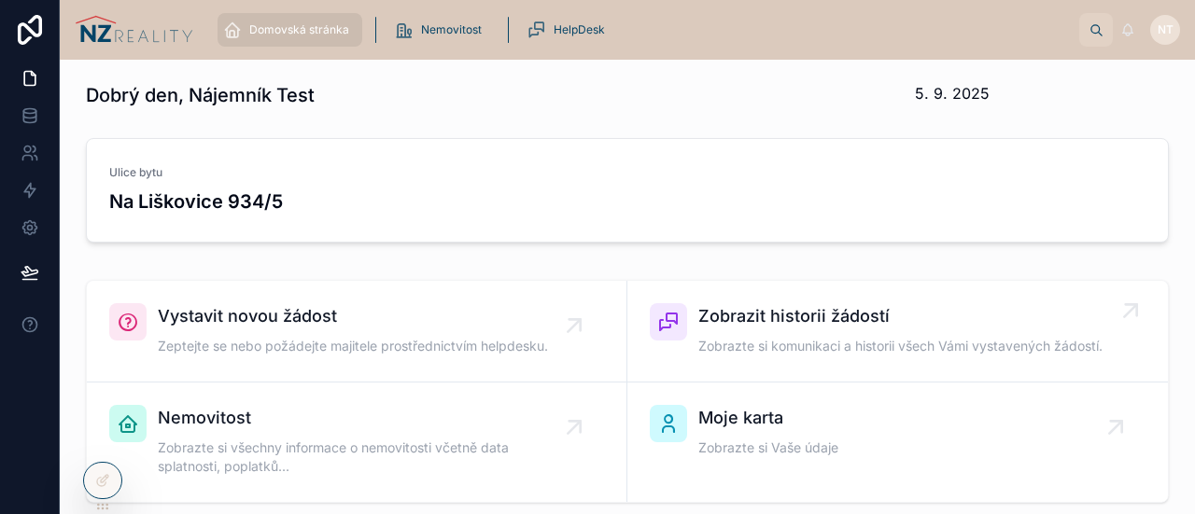
click at [859, 309] on span "Zobrazit historii žádostí" at bounding box center [900, 316] width 404 height 26
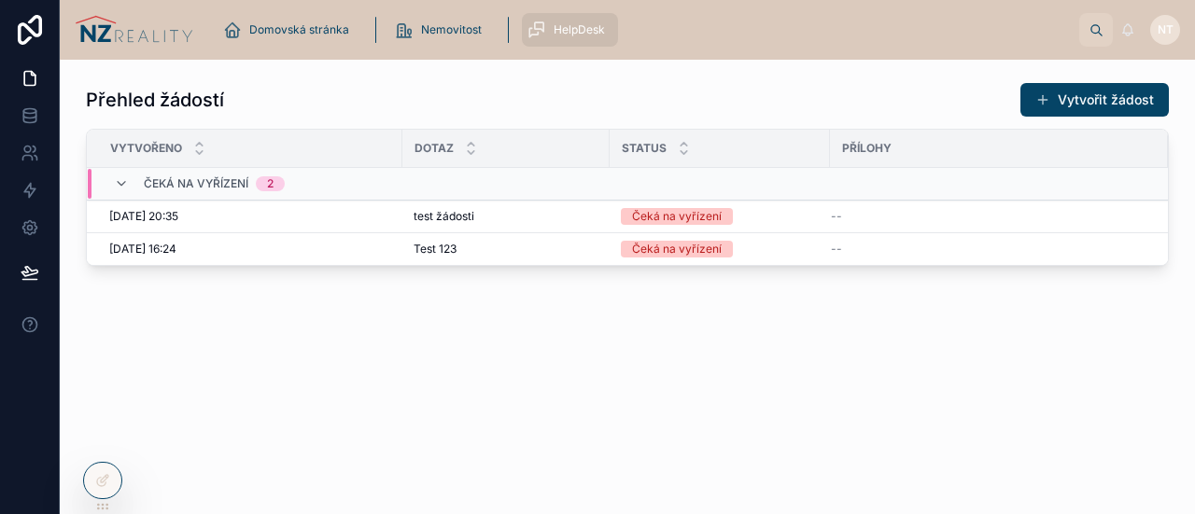
click at [722, 157] on div "Status" at bounding box center [719, 148] width 218 height 35
click at [318, 43] on div "Domovská stránka" at bounding box center [289, 30] width 133 height 30
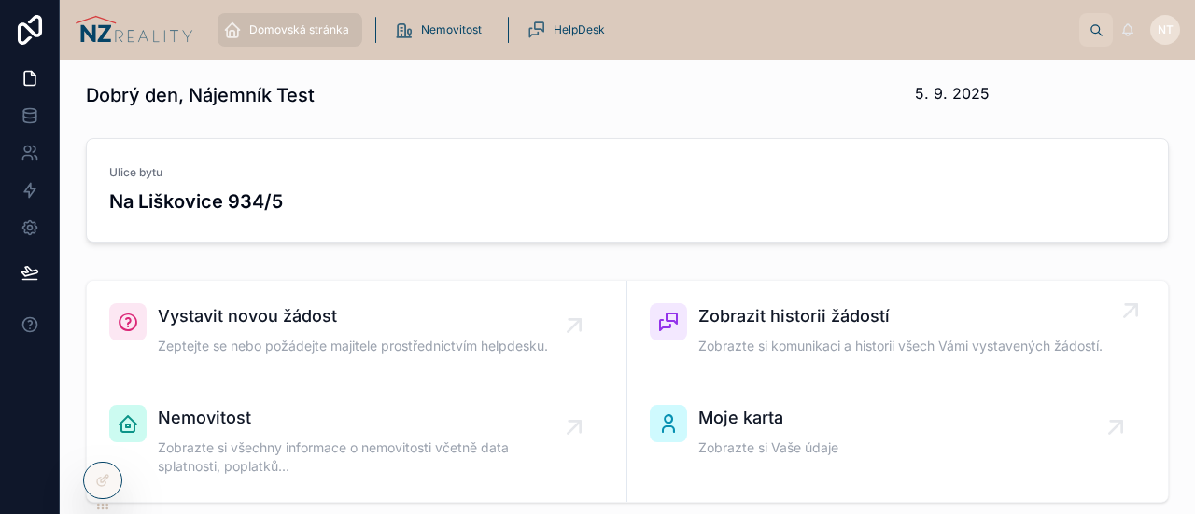
scroll to position [78, 0]
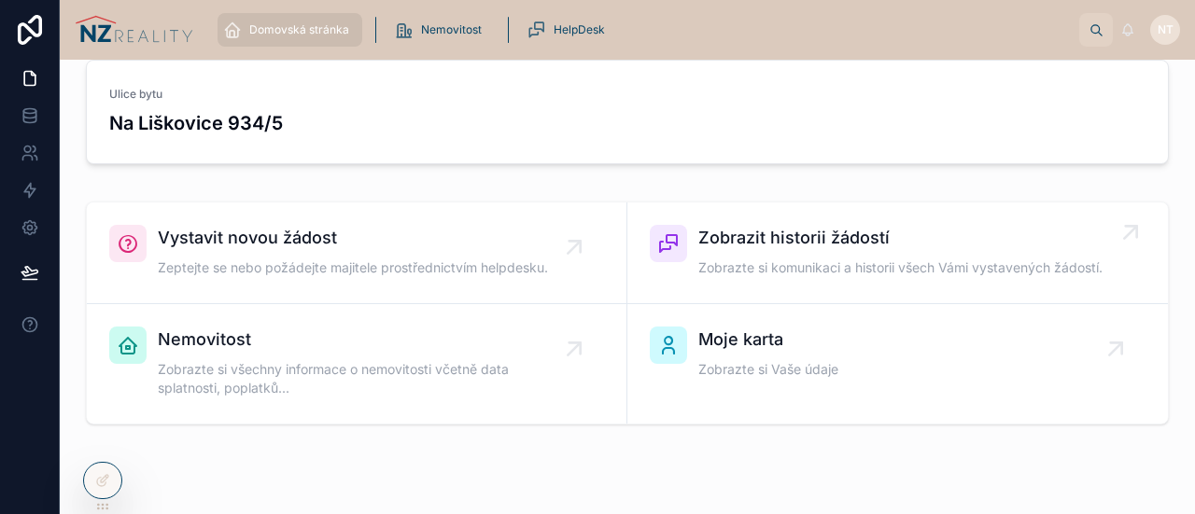
click at [818, 351] on span "Moje karta" at bounding box center [768, 340] width 140 height 26
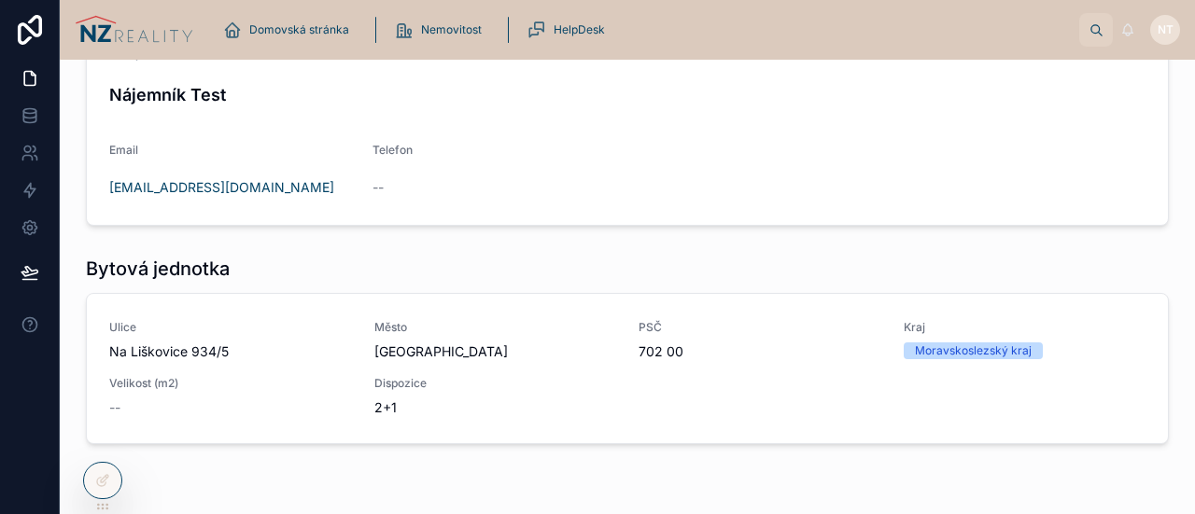
scroll to position [147, 0]
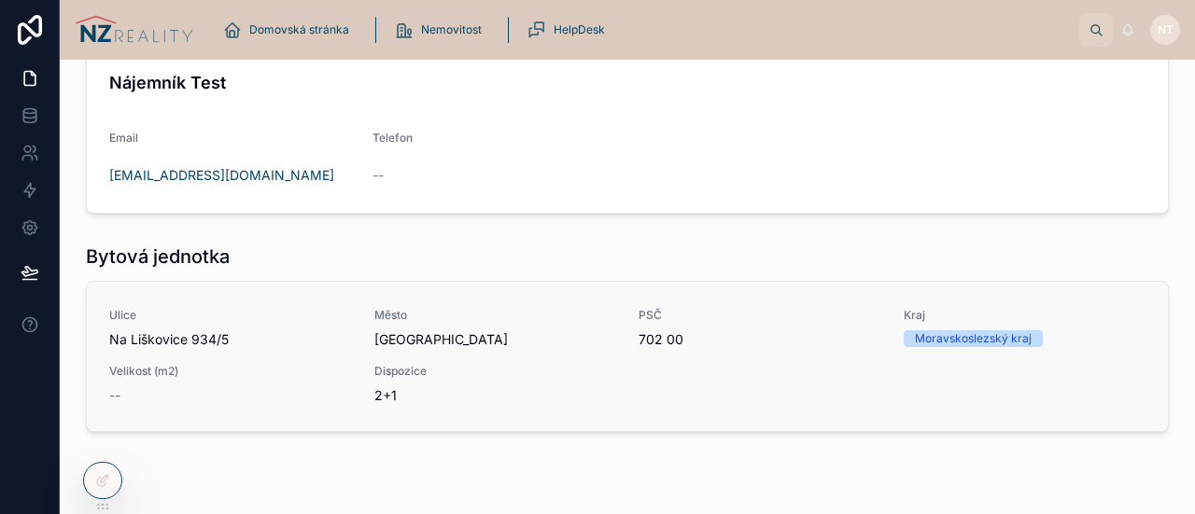
click at [769, 353] on div "Ulice Na Liškovice 934/5 Město Ostrava PSČ 702 00 Kraj Moravskoslezský kraj Vel…" at bounding box center [627, 356] width 1036 height 97
click at [625, 341] on div "Ulice Na Liškovice 934/5 Město Ostrava PSČ 702 00 Kraj Moravskoslezský kraj Vel…" at bounding box center [627, 356] width 1036 height 97
click at [469, 311] on span "Město" at bounding box center [495, 315] width 243 height 15
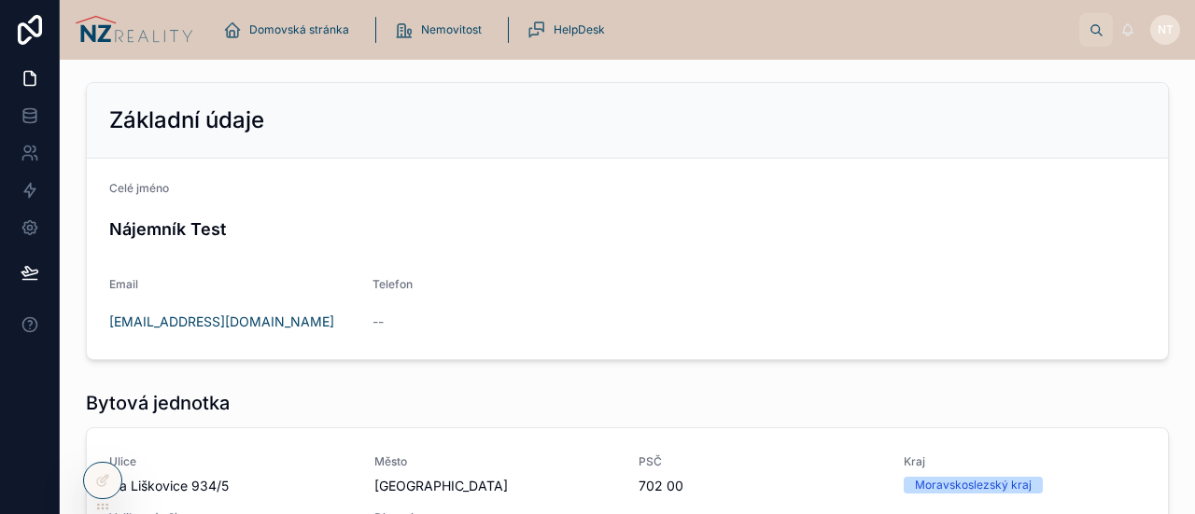
click at [130, 21] on img at bounding box center [134, 30] width 119 height 30
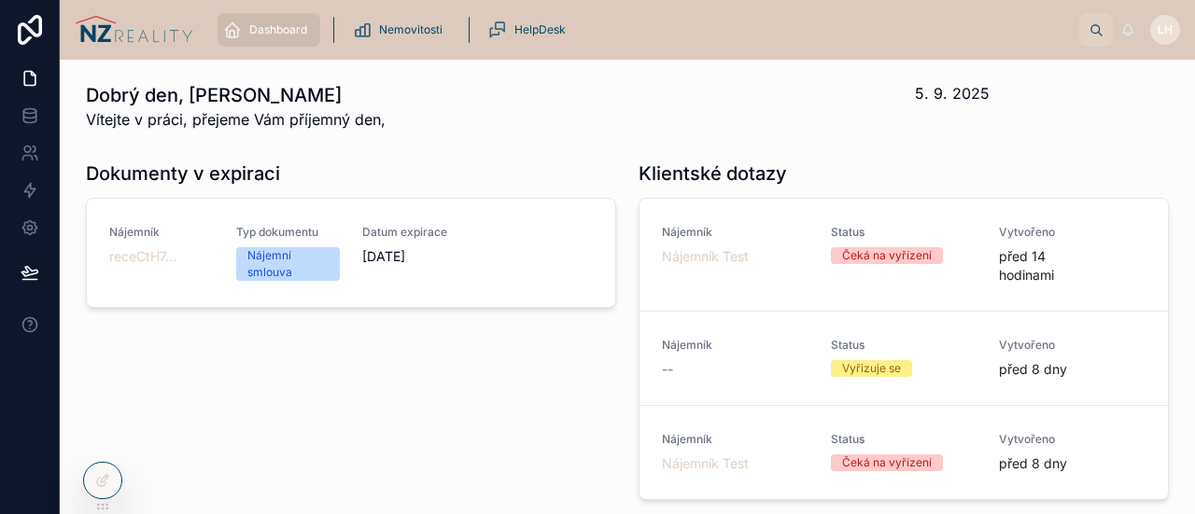
click at [557, 7] on div "Dashboard Nemovitosti HelpDesk LH [PERSON_NAME]" at bounding box center [627, 30] width 1135 height 60
click at [548, 23] on span "HelpDesk" at bounding box center [539, 29] width 51 height 15
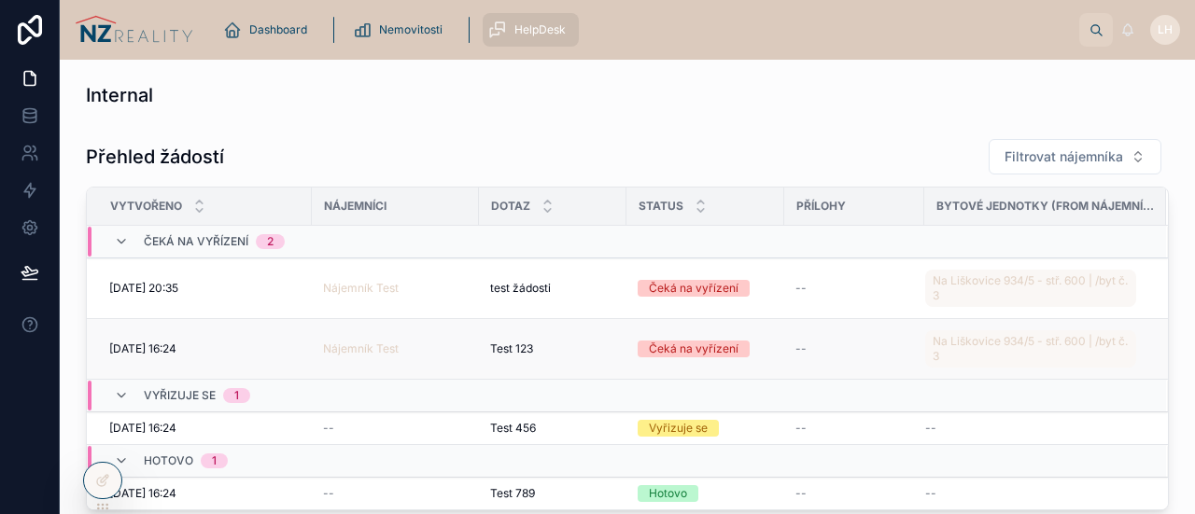
scroll to position [34, 0]
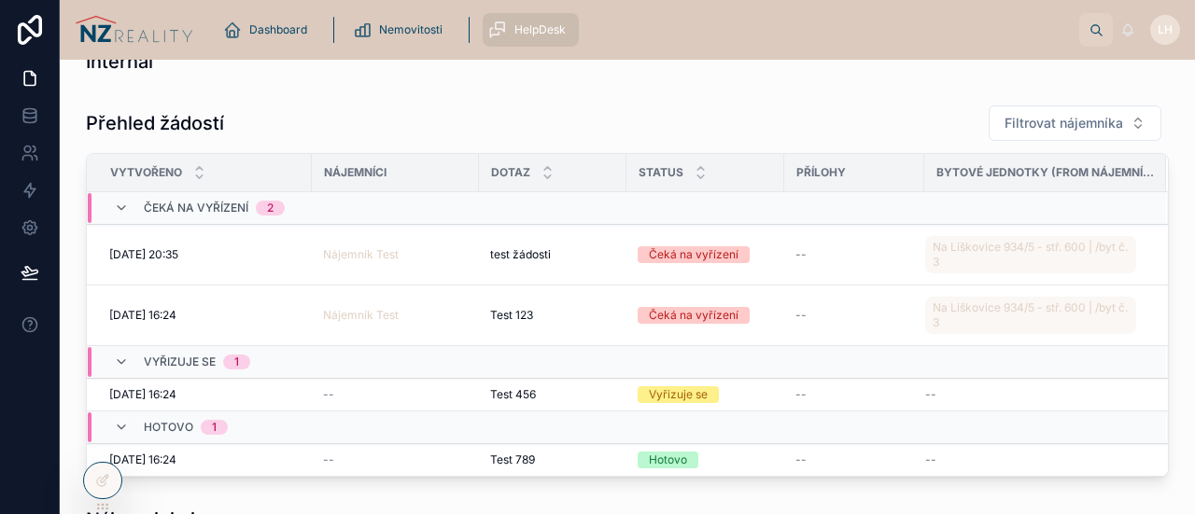
click at [698, 119] on div "Přehled žádostí Filtrovat nájemníka" at bounding box center [627, 123] width 1083 height 37
